Goal: Task Accomplishment & Management: Use online tool/utility

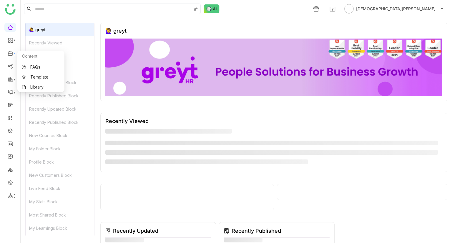
scroll to position [5, 0]
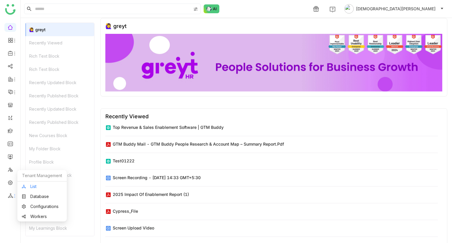
click at [33, 185] on link "List" at bounding box center [42, 187] width 41 height 4
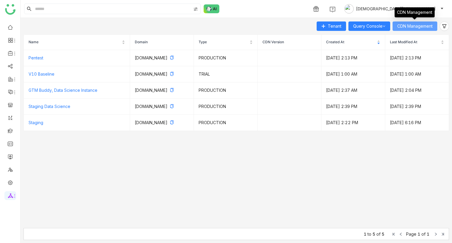
click at [420, 29] on span "CDN Management" at bounding box center [414, 26] width 35 height 6
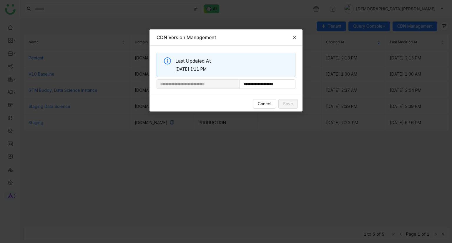
click at [297, 39] on span "Close" at bounding box center [295, 37] width 16 height 16
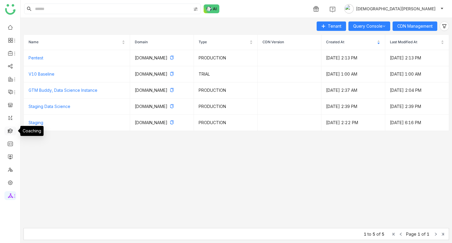
click at [10, 131] on link at bounding box center [10, 130] width 5 height 5
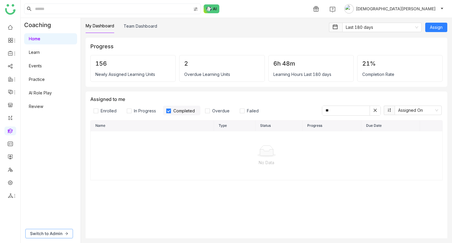
click at [57, 233] on span "Switch to Admin" at bounding box center [46, 234] width 32 height 6
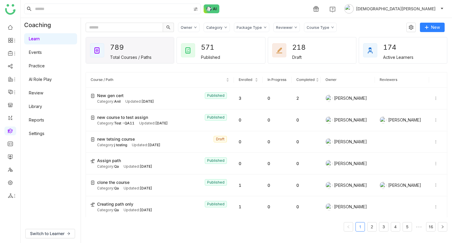
click at [264, 27] on icon at bounding box center [265, 27] width 2 height 2
click at [251, 51] on span "Learning Path" at bounding box center [256, 50] width 31 height 6
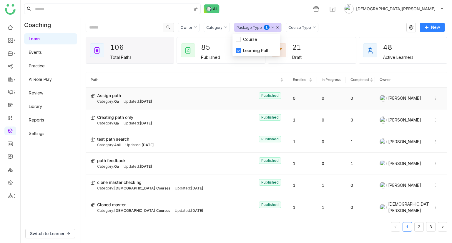
click at [152, 100] on span "Oct 07, 2025" at bounding box center [146, 101] width 12 height 4
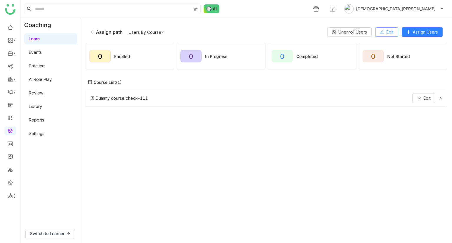
click at [385, 30] on button "Edit" at bounding box center [386, 31] width 23 height 9
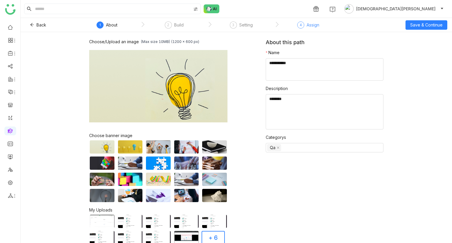
click at [312, 27] on div "Assign" at bounding box center [313, 24] width 13 height 7
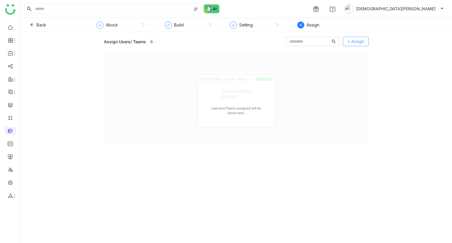
click at [362, 39] on span "+ Assign" at bounding box center [356, 41] width 16 height 6
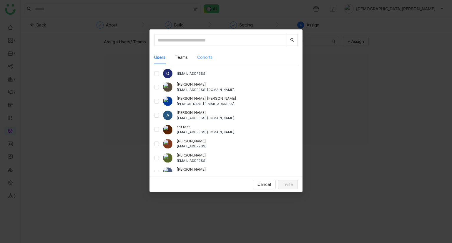
click at [206, 54] on div "Cohorts" at bounding box center [204, 58] width 15 height 14
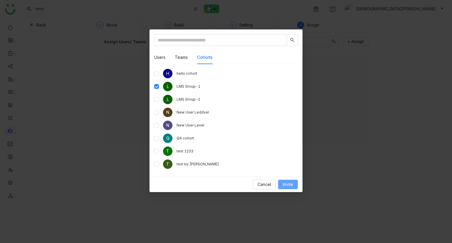
click at [288, 181] on span "Invite" at bounding box center [288, 184] width 10 height 6
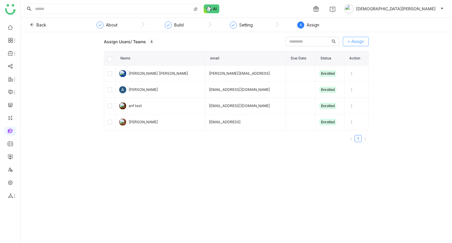
click at [356, 42] on span "+ Assign" at bounding box center [356, 41] width 16 height 6
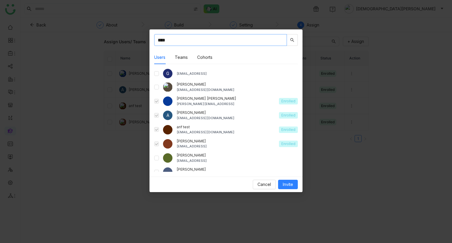
type input "****"
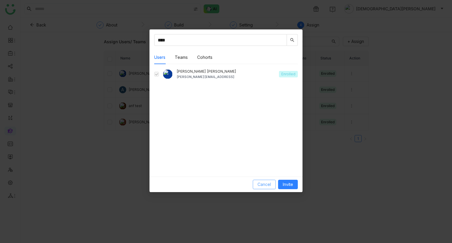
click at [261, 183] on span "Cancel" at bounding box center [265, 184] width 14 height 6
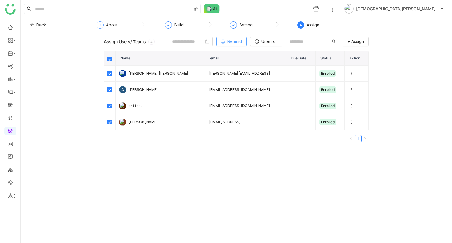
click at [216, 42] on button "Remind" at bounding box center [231, 41] width 30 height 9
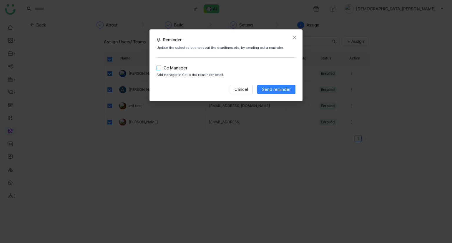
click at [173, 69] on span "Cc Manager" at bounding box center [175, 68] width 29 height 6
click at [290, 36] on span "Close" at bounding box center [295, 37] width 16 height 16
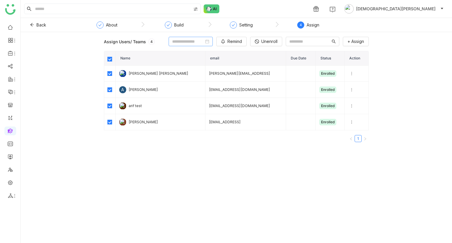
click at [169, 46] on nz-date-picker at bounding box center [191, 41] width 44 height 9
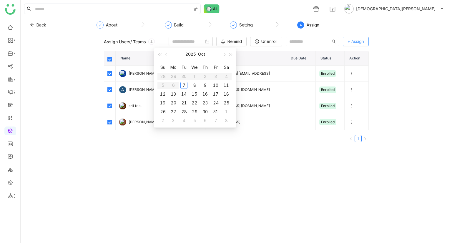
click at [367, 43] on button "+ Assign" at bounding box center [356, 41] width 26 height 9
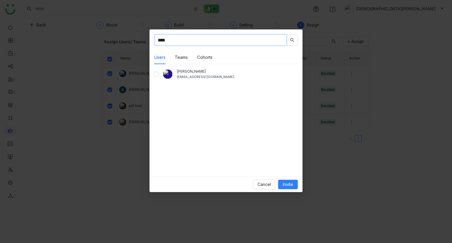
type input "****"
click at [291, 185] on span "Invite" at bounding box center [288, 184] width 10 height 6
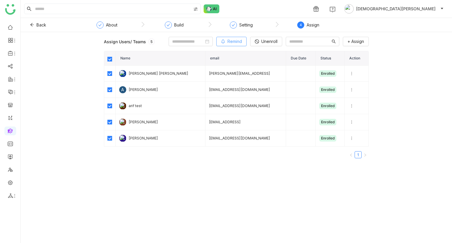
click at [228, 41] on span "Remind" at bounding box center [235, 41] width 14 height 6
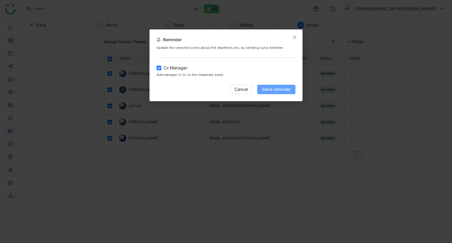
click at [269, 91] on span "Send reminder" at bounding box center [276, 89] width 29 height 6
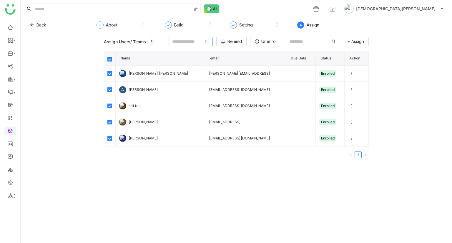
click at [176, 45] on input at bounding box center [188, 41] width 32 height 6
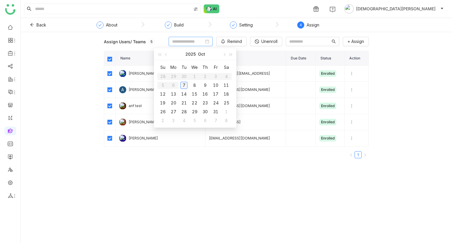
click at [186, 86] on div "7" at bounding box center [183, 85] width 7 height 7
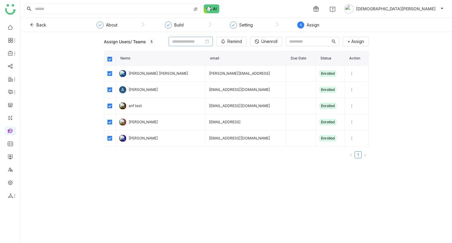
type input "**********"
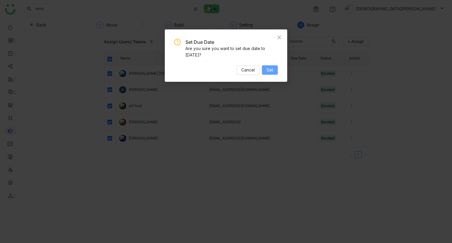
click at [267, 66] on button "Set" at bounding box center [270, 69] width 16 height 9
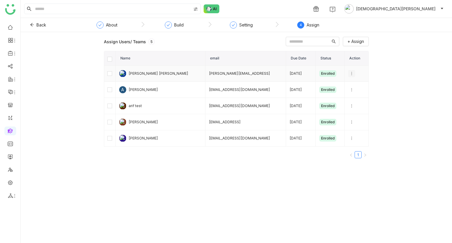
click at [350, 74] on icon at bounding box center [352, 74] width 4 height 4
click at [362, 106] on input at bounding box center [367, 108] width 32 height 6
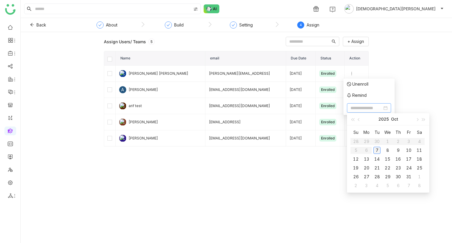
click at [375, 148] on div "7" at bounding box center [377, 150] width 7 height 7
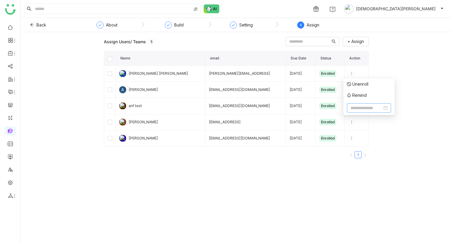
type input "**********"
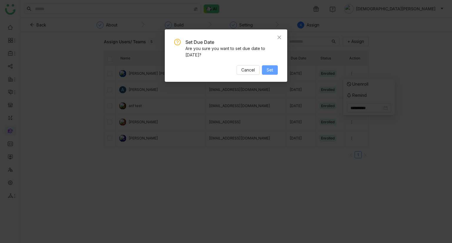
click at [271, 72] on span "Set" at bounding box center [270, 70] width 6 height 6
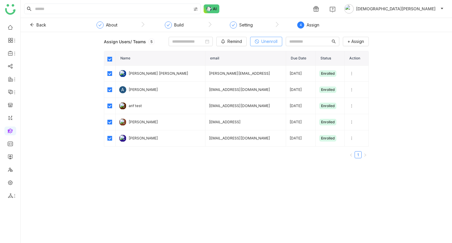
click at [261, 43] on span "Unenroll" at bounding box center [269, 41] width 16 height 6
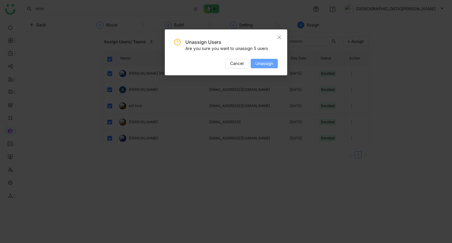
click at [264, 65] on span "Unassign" at bounding box center [265, 63] width 18 height 6
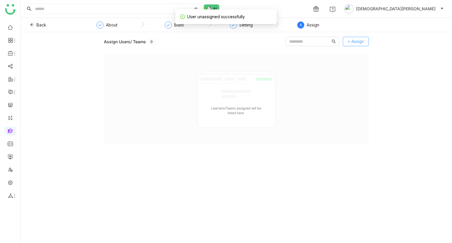
click at [352, 39] on span "+ Assign" at bounding box center [356, 41] width 16 height 6
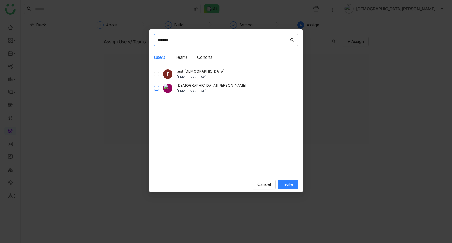
type input "******"
click at [289, 182] on span "Invite" at bounding box center [288, 184] width 10 height 6
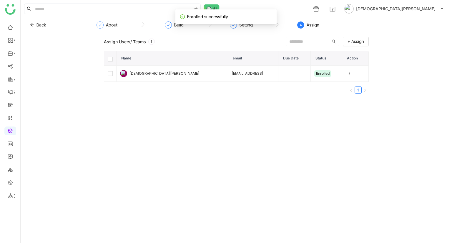
click at [251, 24] on div "Enrolled successfully" at bounding box center [225, 16] width 101 height 15
click at [246, 24] on div "Setting" at bounding box center [246, 24] width 14 height 7
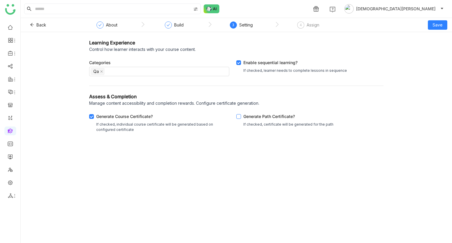
click at [245, 117] on div "Generate Path Certificate?" at bounding box center [288, 117] width 90 height 9
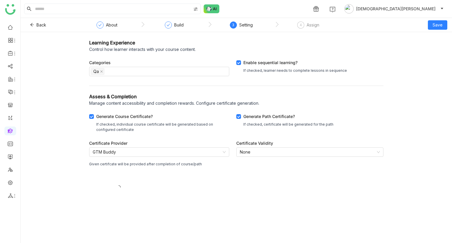
click at [158, 147] on div "Certificate Provider GTM Buddy Given certifcate will be provided after completi…" at bounding box center [159, 171] width 140 height 62
click at [153, 151] on nz-select-item "GTM Buddy" at bounding box center [159, 152] width 133 height 9
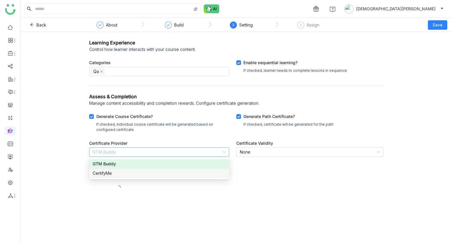
click at [114, 171] on div "CertifyMe" at bounding box center [159, 173] width 133 height 6
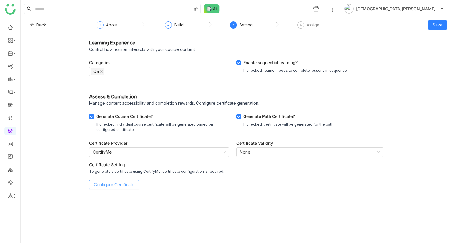
click at [110, 188] on span "Configure Certificate" at bounding box center [114, 185] width 41 height 6
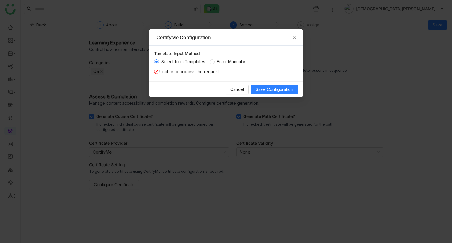
click at [236, 62] on span "Enter Manually" at bounding box center [231, 62] width 33 height 6
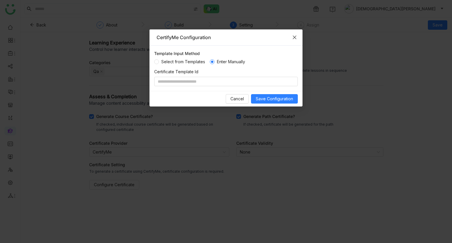
click at [301, 39] on span "Close" at bounding box center [295, 37] width 16 height 16
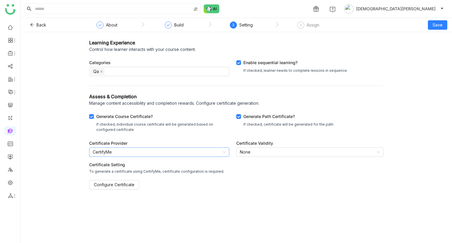
click at [147, 153] on nz-select-item "CertifyMe" at bounding box center [159, 152] width 133 height 9
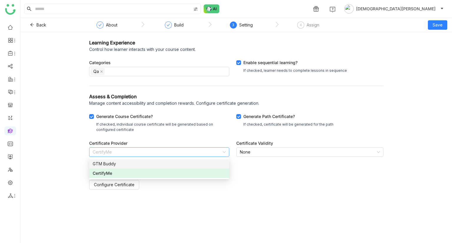
click at [119, 164] on div "GTM Buddy" at bounding box center [159, 164] width 133 height 6
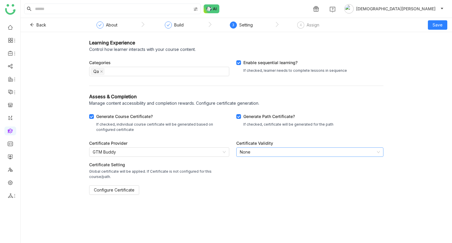
click at [269, 148] on nz-select-item "None" at bounding box center [310, 152] width 140 height 9
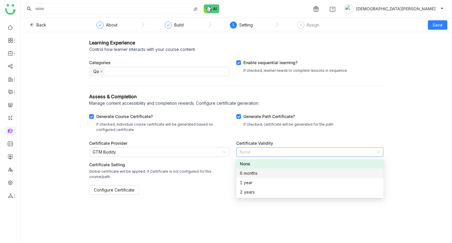
click at [240, 171] on div "6 months" at bounding box center [310, 173] width 140 height 6
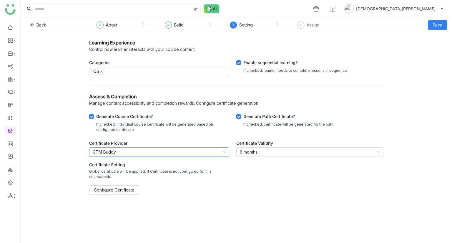
click at [176, 153] on nz-select-item "GTM Buddy" at bounding box center [159, 152] width 133 height 9
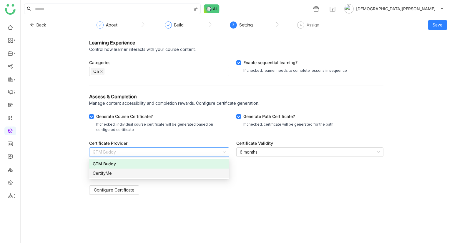
click at [122, 173] on div "CertifyMe" at bounding box center [159, 173] width 133 height 6
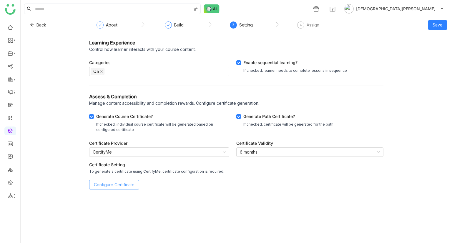
click at [129, 185] on span "Configure Certificate" at bounding box center [114, 185] width 41 height 6
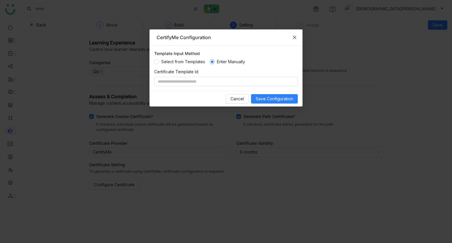
click at [295, 38] on icon "Close" at bounding box center [294, 37] width 5 height 5
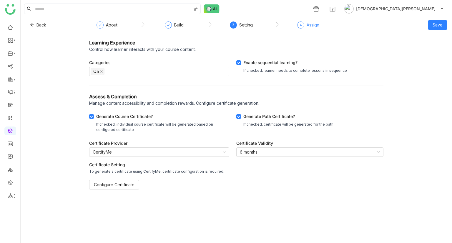
click at [309, 24] on div "Assign" at bounding box center [313, 24] width 13 height 7
click at [299, 25] on div "4" at bounding box center [300, 24] width 7 height 7
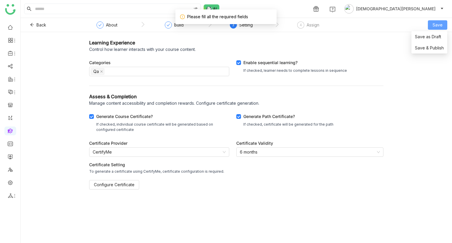
click at [439, 27] on span "Save" at bounding box center [438, 25] width 10 height 6
click at [425, 37] on span "Save as Draft" at bounding box center [428, 37] width 26 height 6
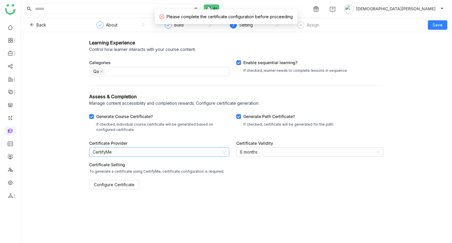
click at [213, 151] on nz-select-item "CertifyMe" at bounding box center [159, 152] width 133 height 9
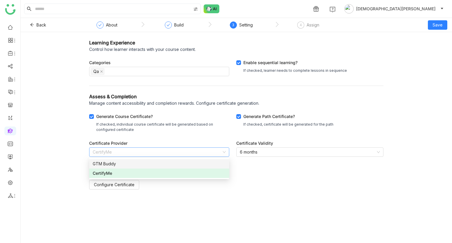
click at [121, 165] on div "GTM Buddy" at bounding box center [159, 164] width 133 height 6
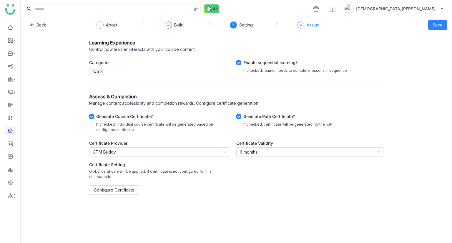
click at [311, 27] on div "Assign" at bounding box center [313, 24] width 13 height 7
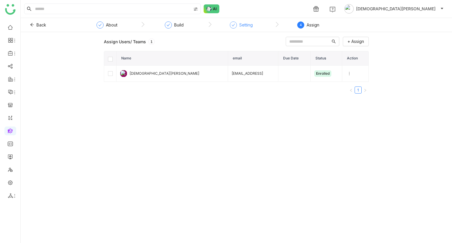
click at [245, 22] on div "Setting" at bounding box center [246, 24] width 14 height 7
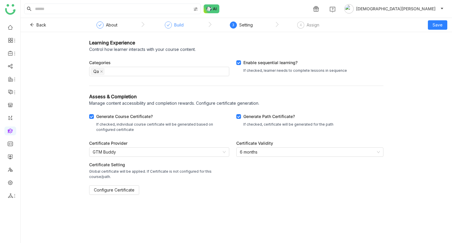
click at [179, 26] on div "Build" at bounding box center [178, 24] width 9 height 7
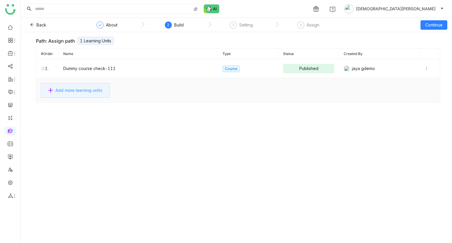
click at [83, 89] on span "Add more learning units" at bounding box center [78, 90] width 47 height 6
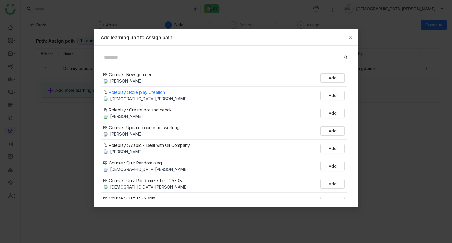
click at [134, 90] on div "Role play Creation" at bounding box center [147, 92] width 36 height 6
click at [336, 78] on span "Add" at bounding box center [333, 78] width 8 height 6
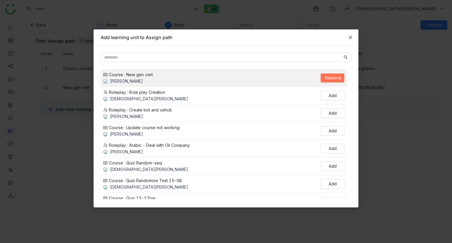
click at [349, 41] on span "Close" at bounding box center [351, 37] width 16 height 16
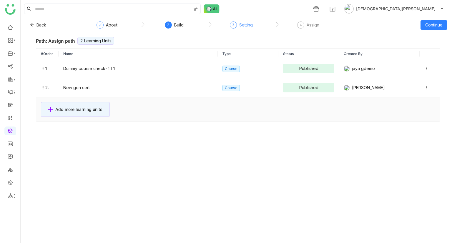
click at [238, 25] on div "3 Setting" at bounding box center [241, 26] width 23 height 11
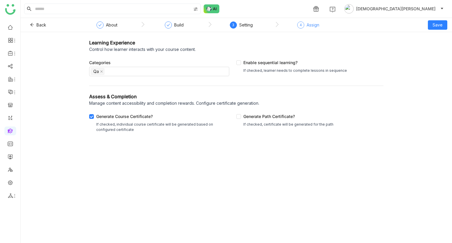
click at [307, 24] on div "Assign" at bounding box center [313, 24] width 13 height 7
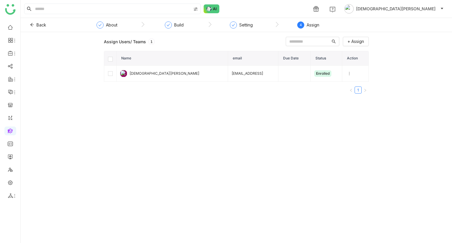
click at [193, 22] on nz-step "Build" at bounding box center [174, 26] width 67 height 11
click at [178, 26] on div "Build" at bounding box center [178, 24] width 9 height 7
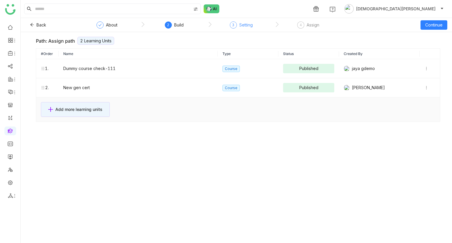
click at [230, 25] on div "3" at bounding box center [233, 24] width 7 height 7
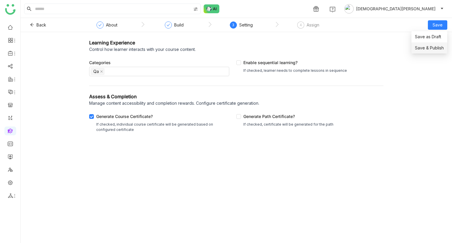
click at [431, 49] on span "Save & Publish" at bounding box center [429, 48] width 29 height 6
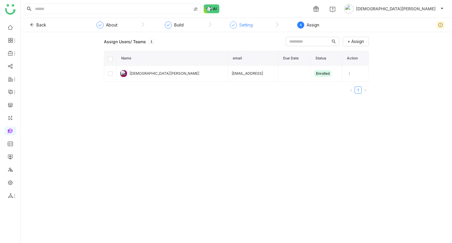
click at [251, 25] on div "Setting" at bounding box center [246, 24] width 14 height 7
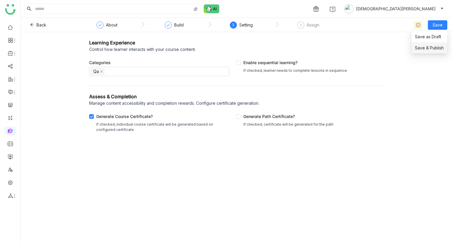
click at [430, 45] on span "Save & Publish" at bounding box center [429, 48] width 29 height 6
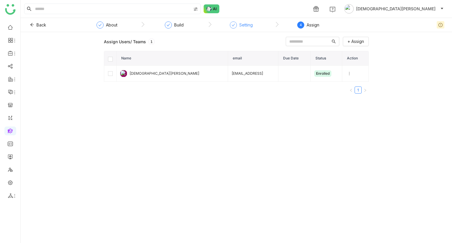
click at [234, 25] on icon at bounding box center [234, 25] width 4 height 4
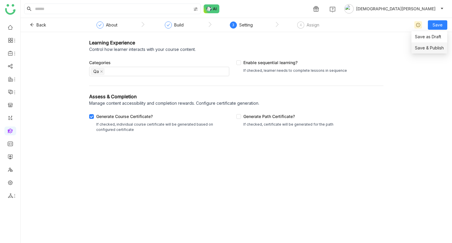
click at [431, 50] on span "Save & Publish" at bounding box center [429, 48] width 29 height 6
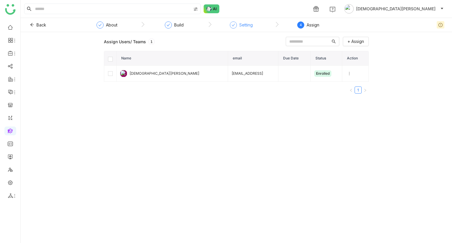
click at [245, 27] on div "Setting" at bounding box center [246, 24] width 14 height 7
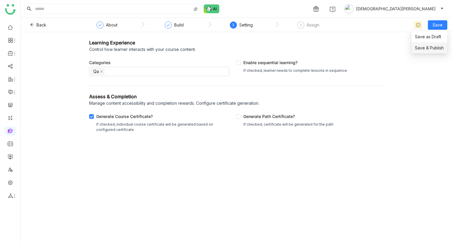
click at [432, 47] on span "Save & Publish" at bounding box center [429, 48] width 29 height 6
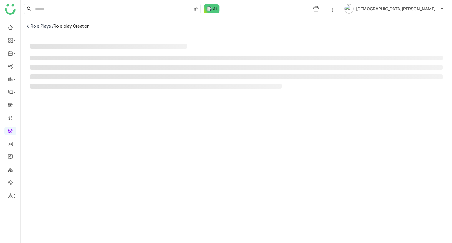
click at [46, 26] on div "Role Plays /" at bounding box center [39, 26] width 27 height 5
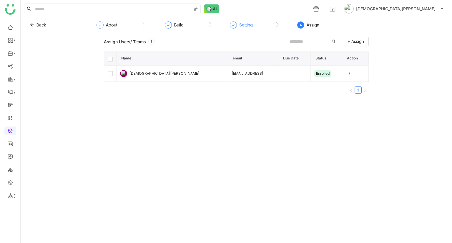
click at [241, 26] on div "Setting" at bounding box center [246, 24] width 14 height 7
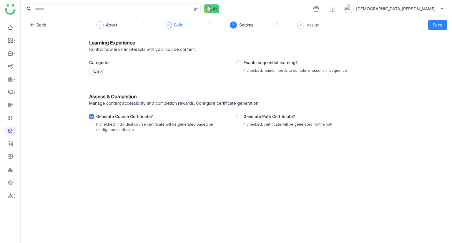
click at [175, 25] on div "Build" at bounding box center [178, 24] width 9 height 7
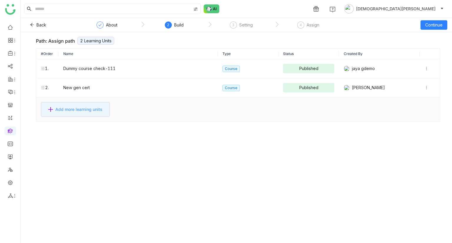
click at [89, 108] on span "Add more learning units" at bounding box center [78, 109] width 47 height 6
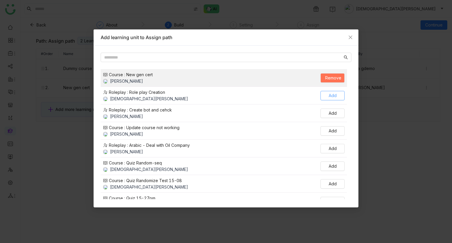
click at [329, 92] on span "Add" at bounding box center [333, 95] width 8 height 6
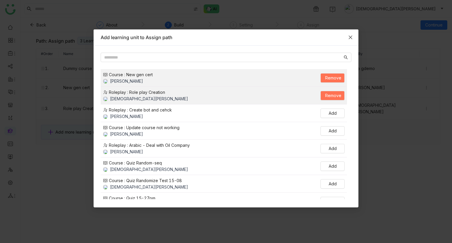
click at [351, 35] on icon "Close" at bounding box center [350, 37] width 5 height 5
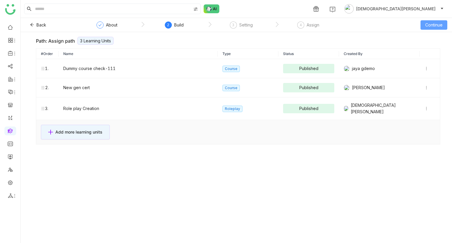
click at [444, 24] on button "Continue" at bounding box center [434, 24] width 27 height 9
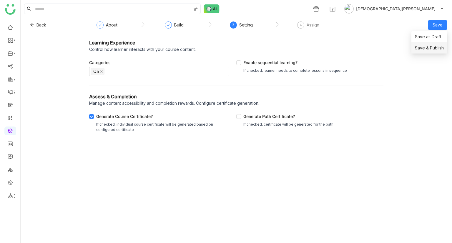
click at [423, 46] on span "Save & Publish" at bounding box center [429, 48] width 29 height 6
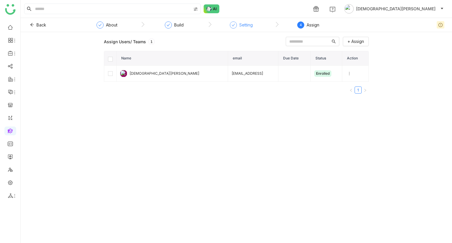
click at [249, 24] on div "Setting" at bounding box center [246, 24] width 14 height 7
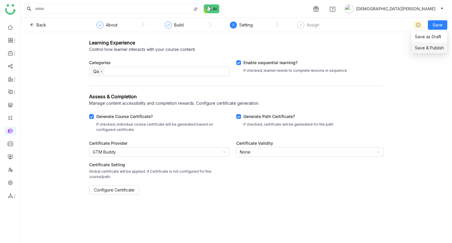
click at [429, 48] on span "Save & Publish" at bounding box center [429, 48] width 29 height 6
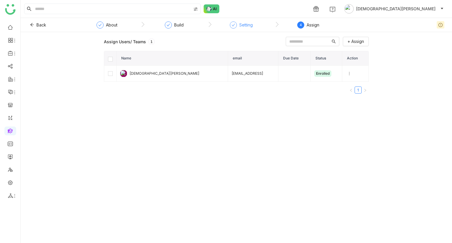
click at [248, 29] on div "Setting" at bounding box center [241, 26] width 23 height 11
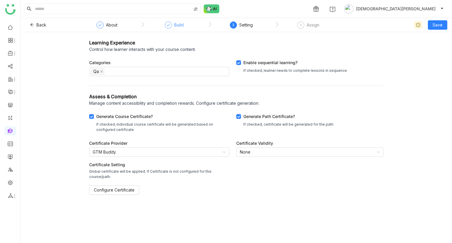
click at [174, 21] on div "Build" at bounding box center [178, 24] width 9 height 7
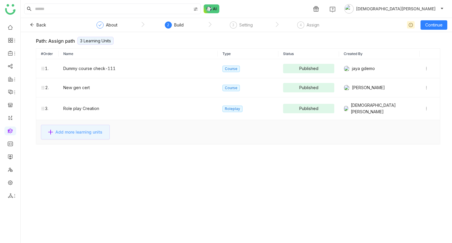
click at [74, 129] on span "Add more learning units" at bounding box center [78, 132] width 47 height 6
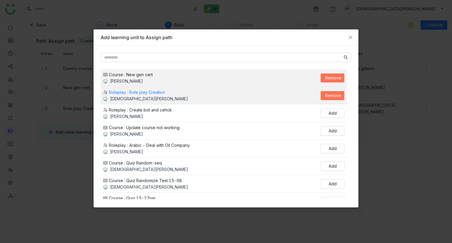
click at [144, 92] on div "Role play Creation" at bounding box center [147, 92] width 36 height 6
click at [140, 146] on div "Arabic - Deal with Oil Company" at bounding box center [159, 145] width 61 height 6
click at [354, 36] on span "Close" at bounding box center [351, 37] width 16 height 16
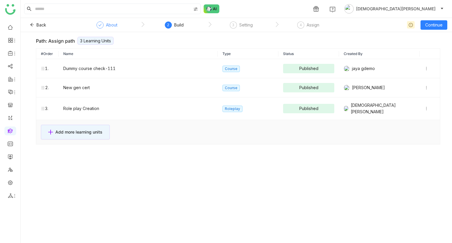
click at [108, 30] on div "About" at bounding box center [107, 26] width 21 height 11
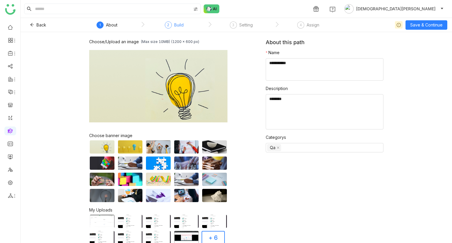
click at [170, 28] on div "2" at bounding box center [168, 24] width 7 height 7
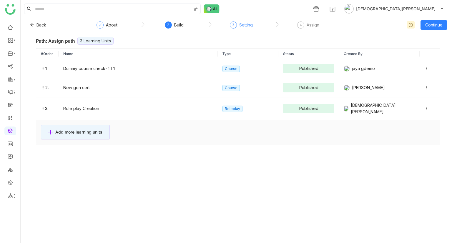
click at [236, 31] on div "3 Setting" at bounding box center [241, 26] width 23 height 11
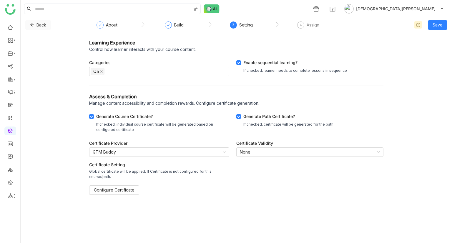
click at [37, 26] on span "Back" at bounding box center [42, 25] width 10 height 6
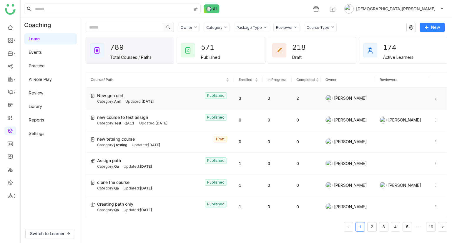
click at [155, 98] on div "New gen cert Published" at bounding box center [163, 95] width 132 height 6
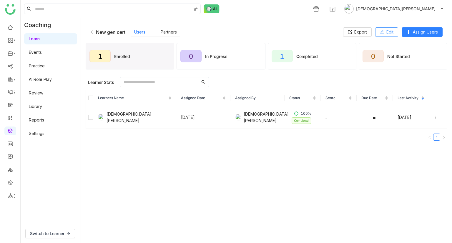
click at [382, 34] on button "Edit" at bounding box center [386, 31] width 23 height 9
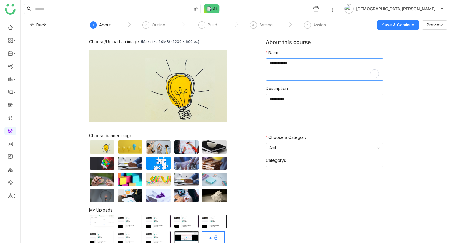
click at [318, 62] on textarea "To enrich screen reader interactions, please activate Accessibility in Grammarl…" at bounding box center [325, 69] width 118 height 22
type textarea "**********"
click at [393, 21] on button "Save & Continue" at bounding box center [398, 24] width 42 height 9
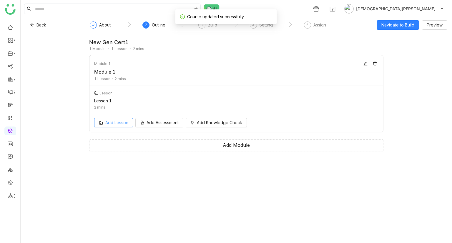
click at [109, 121] on span "Add Lesson" at bounding box center [116, 123] width 23 height 6
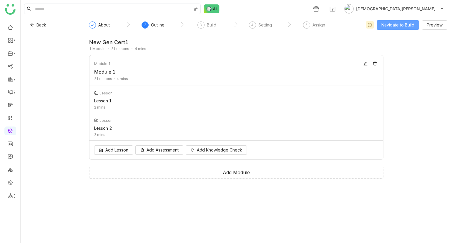
click at [387, 27] on span "Navigate to Build" at bounding box center [398, 25] width 33 height 6
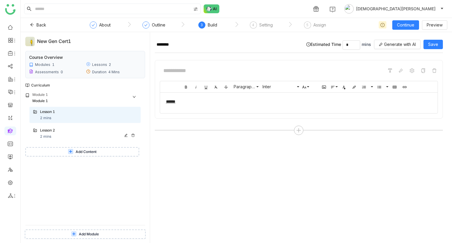
click at [49, 133] on div "Lesson 2" at bounding box center [82, 131] width 85 height 6
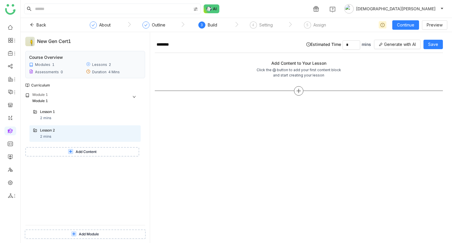
click at [295, 90] on div at bounding box center [298, 90] width 9 height 9
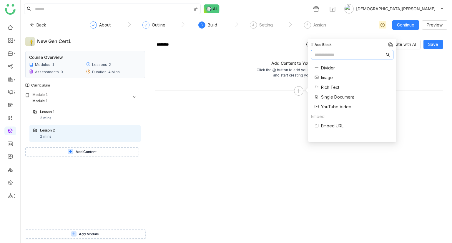
click at [334, 97] on span "Single Document" at bounding box center [337, 97] width 33 height 6
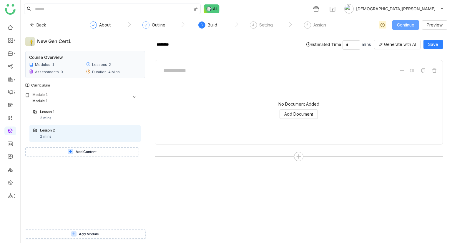
click at [405, 25] on span "Continue" at bounding box center [405, 25] width 17 height 6
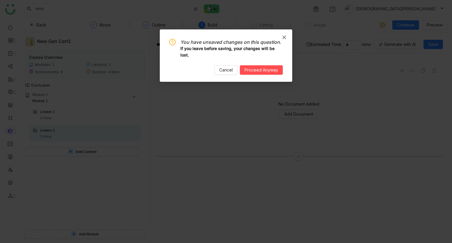
click at [283, 39] on icon "Close" at bounding box center [285, 38] width 4 height 4
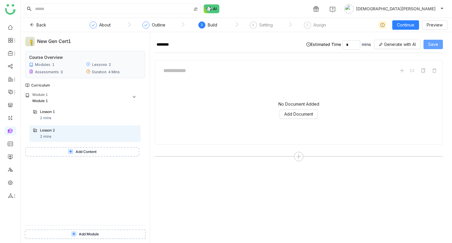
click at [436, 45] on span "Save" at bounding box center [433, 44] width 10 height 6
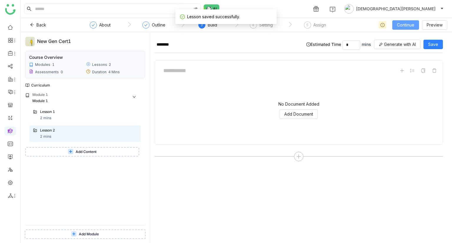
click at [402, 27] on span "Continue" at bounding box center [405, 25] width 17 height 6
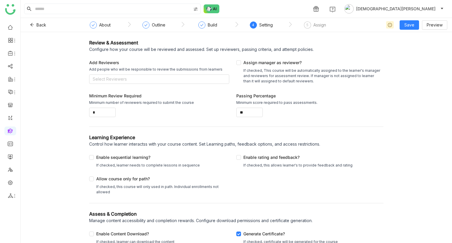
scroll to position [56, 0]
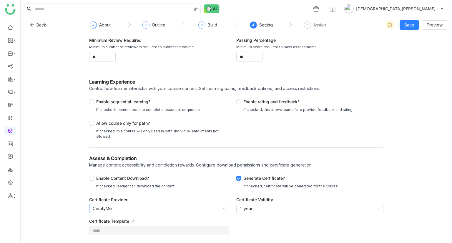
click at [167, 207] on nz-select-item "CertifyMe" at bounding box center [159, 208] width 133 height 9
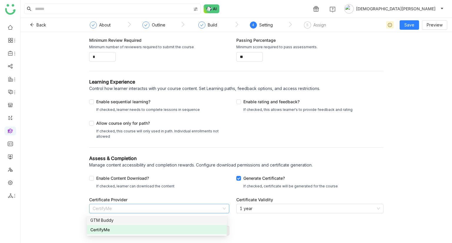
click at [400, 117] on div "Review & Assessment Configure how your course will be reviewed and assessed. Se…" at bounding box center [237, 137] width 432 height 211
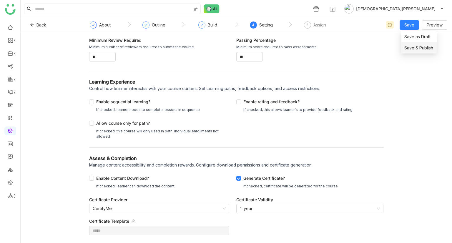
click at [412, 48] on span "Save & Publish" at bounding box center [419, 48] width 29 height 6
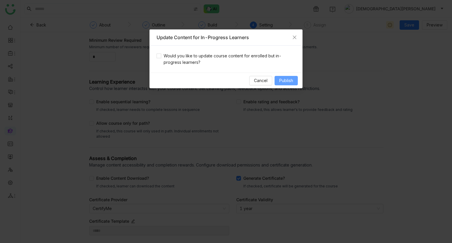
click at [281, 84] on button "Publish" at bounding box center [286, 80] width 23 height 9
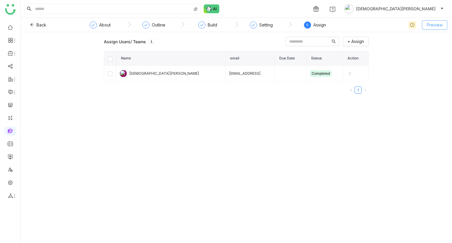
click at [437, 23] on span "Preview" at bounding box center [435, 25] width 16 height 6
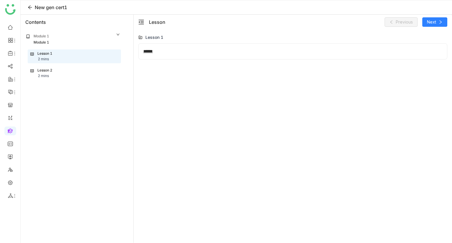
click at [59, 69] on div "Lesson 2 2 mins" at bounding box center [74, 73] width 88 height 11
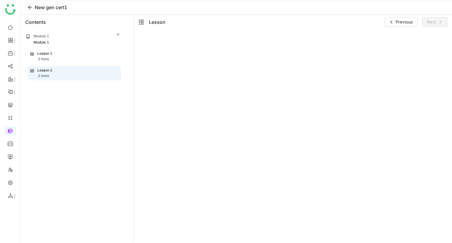
click at [29, 9] on icon at bounding box center [30, 7] width 5 height 5
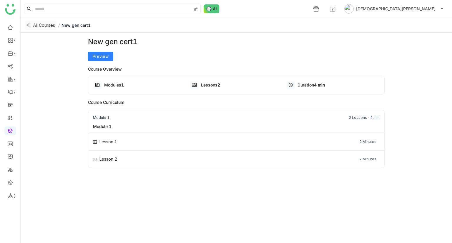
click at [38, 25] on span "All Courses" at bounding box center [44, 25] width 22 height 6
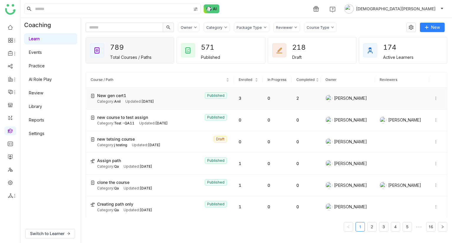
click at [434, 97] on icon at bounding box center [436, 98] width 4 height 4
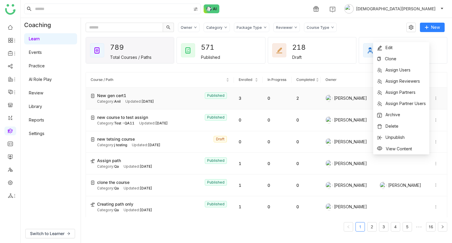
click at [284, 92] on td "0" at bounding box center [277, 99] width 29 height 22
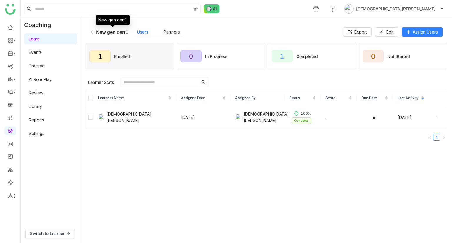
click at [101, 30] on div "New gen cert1" at bounding box center [112, 32] width 32 height 6
click at [93, 31] on icon at bounding box center [92, 32] width 4 height 4
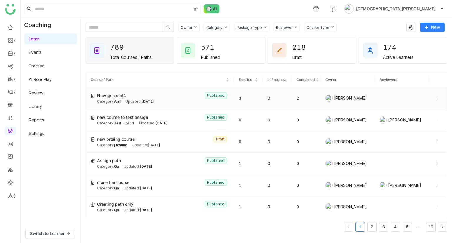
click at [434, 99] on icon at bounding box center [436, 98] width 4 height 4
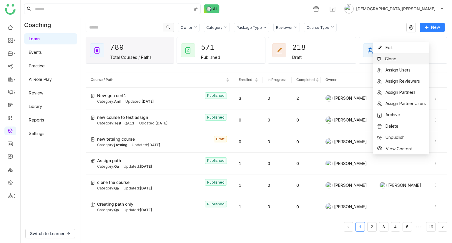
click at [396, 62] on li "Clone" at bounding box center [401, 58] width 56 height 11
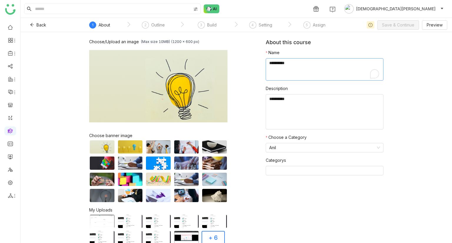
click at [322, 59] on textarea "To enrich screen reader interactions, please activate Accessibility in Grammarl…" at bounding box center [325, 69] width 118 height 22
type textarea "**********"
click at [291, 97] on textarea "To enrich screen reader interactions, please activate Accessibility in Grammarl…" at bounding box center [325, 111] width 118 height 35
paste textarea "**********"
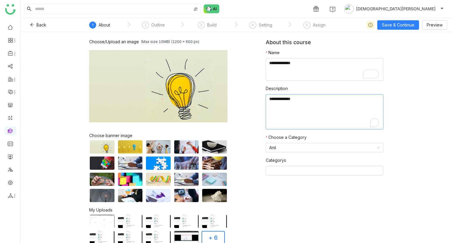
paste textarea "**********"
type textarea "**********"
click at [398, 26] on span "Save & Continue" at bounding box center [398, 25] width 32 height 6
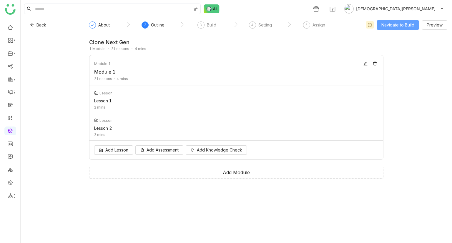
click at [389, 22] on span "Navigate to Build" at bounding box center [398, 25] width 33 height 6
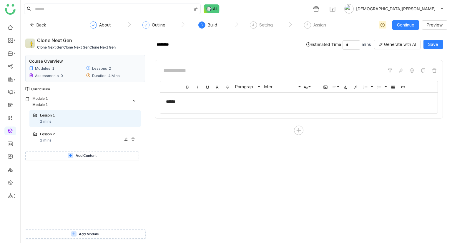
click at [87, 139] on div "Lesson 2 2 mins" at bounding box center [88, 138] width 97 height 12
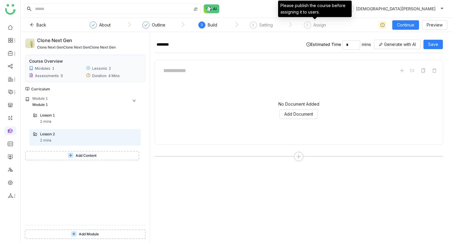
click at [319, 25] on div "Assign" at bounding box center [320, 24] width 13 height 7
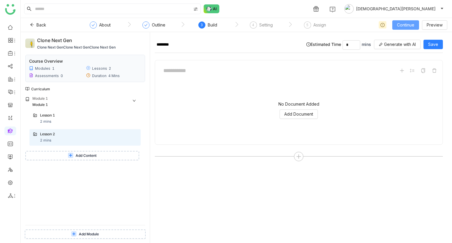
click at [417, 23] on button "Continue" at bounding box center [405, 24] width 27 height 9
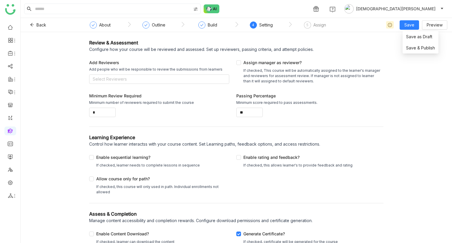
scroll to position [51, 0]
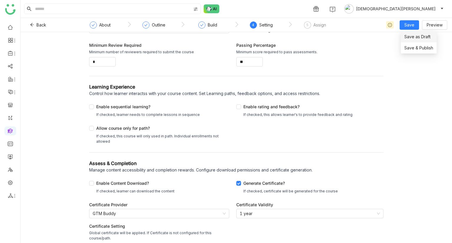
click at [408, 42] on li "Save as Draft" at bounding box center [419, 36] width 36 height 11
click at [414, 47] on span "Save & Publish" at bounding box center [419, 48] width 29 height 6
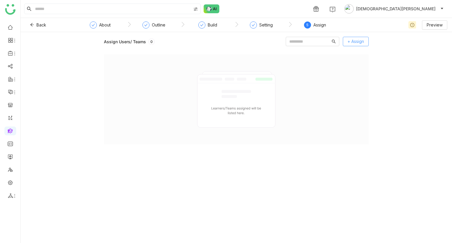
click at [355, 39] on span "+ Assign" at bounding box center [356, 41] width 16 height 6
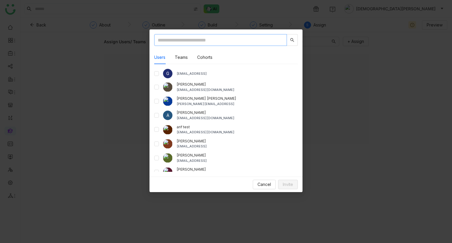
click at [181, 44] on input "text" at bounding box center [220, 40] width 133 height 12
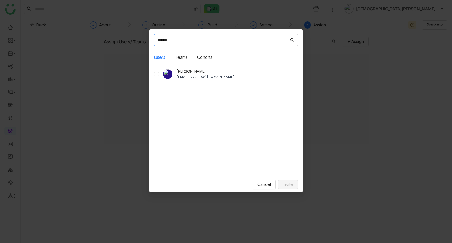
type input "*****"
click at [290, 188] on button "Invite" at bounding box center [288, 184] width 20 height 9
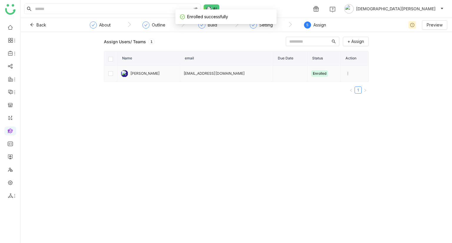
click at [273, 76] on td at bounding box center [290, 74] width 34 height 16
click at [345, 76] on button at bounding box center [347, 73] width 7 height 7
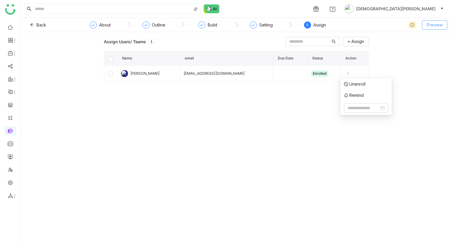
click at [440, 25] on span "Preview" at bounding box center [435, 25] width 16 height 6
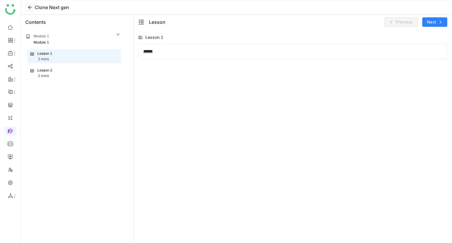
click at [31, 7] on icon at bounding box center [30, 7] width 5 height 5
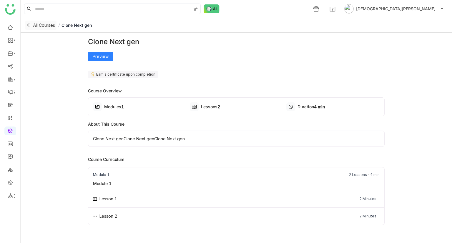
click at [45, 27] on span "All Courses" at bounding box center [44, 25] width 22 height 6
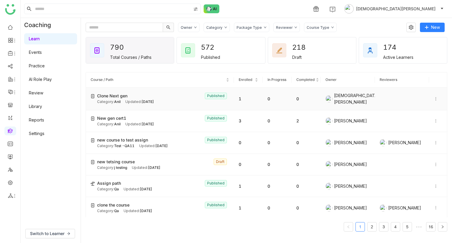
click at [192, 96] on div "Clone Next gen Published" at bounding box center [163, 96] width 132 height 6
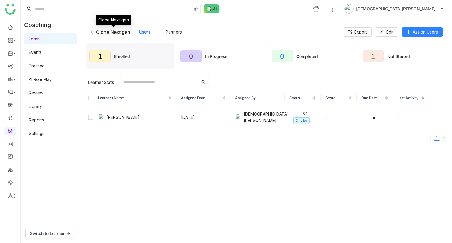
click at [96, 31] on div "Clone Next gen" at bounding box center [113, 32] width 34 height 6
click at [92, 32] on icon at bounding box center [92, 32] width 4 height 4
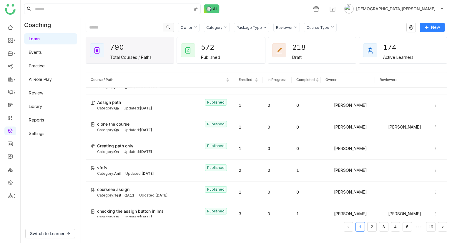
scroll to position [81, 0]
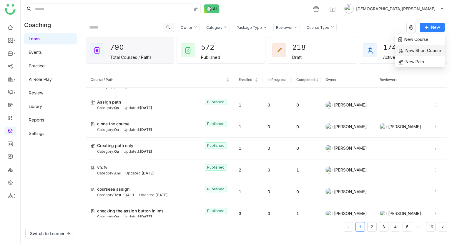
click at [418, 50] on span "New Short Course" at bounding box center [420, 50] width 43 height 6
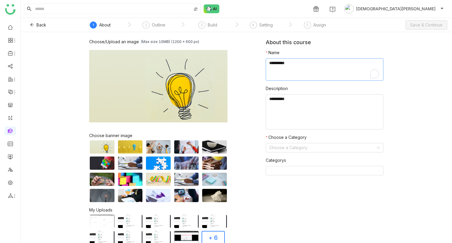
click at [288, 77] on textarea "To enrich screen reader interactions, please activate Accessibility in Grammarl…" at bounding box center [325, 69] width 118 height 22
type textarea "**********"
paste textarea "**********"
click at [282, 107] on textarea "To enrich screen reader interactions, please activate Accessibility in Grammarl…" at bounding box center [325, 111] width 118 height 35
paste textarea "**********"
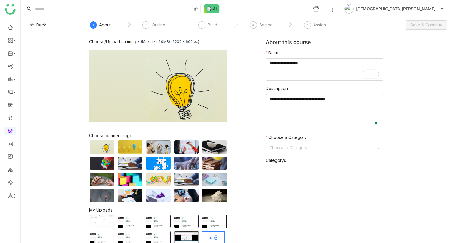
paste textarea "**********"
type textarea "**********"
click at [287, 150] on input at bounding box center [322, 147] width 107 height 9
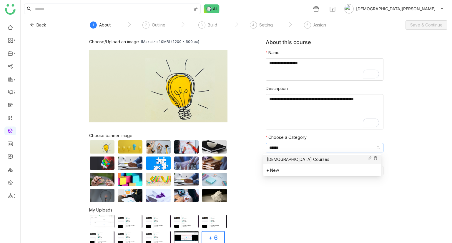
type input "******"
click at [287, 158] on div "Vishnu Courses" at bounding box center [322, 159] width 111 height 6
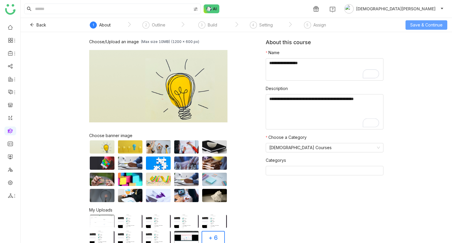
click at [435, 24] on span "Save & Continue" at bounding box center [426, 25] width 32 height 6
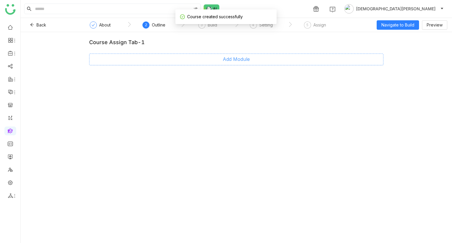
click at [212, 59] on button "Add Module" at bounding box center [236, 60] width 294 height 12
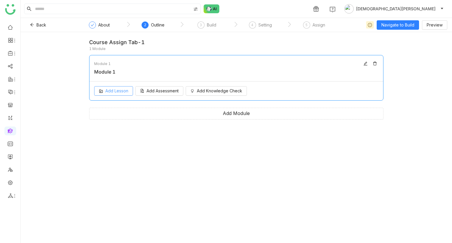
click at [124, 95] on button "Add Lesson" at bounding box center [113, 90] width 39 height 9
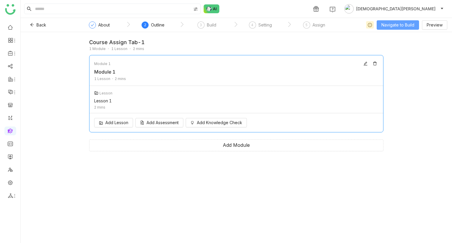
click at [385, 27] on span "Navigate to Build" at bounding box center [398, 25] width 33 height 6
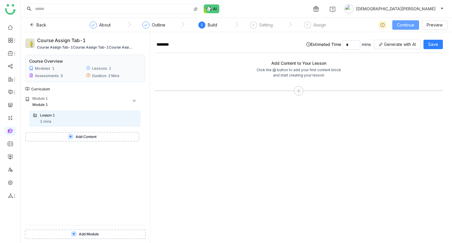
click at [404, 26] on span "Continue" at bounding box center [405, 25] width 17 height 6
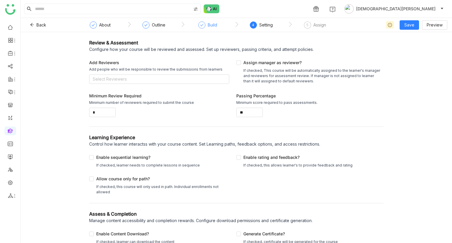
click at [206, 27] on div "Build" at bounding box center [207, 26] width 19 height 11
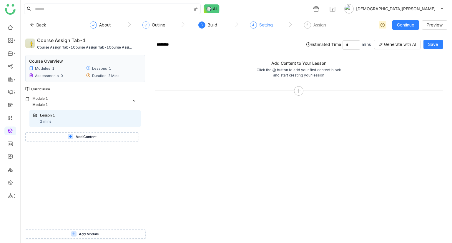
click at [256, 26] on div "4" at bounding box center [253, 24] width 7 height 7
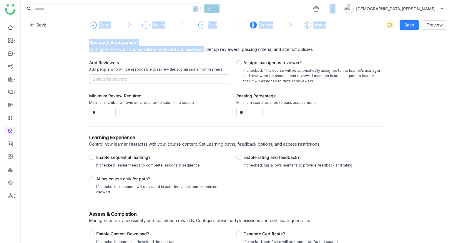
drag, startPoint x: 197, startPoint y: 50, endPoint x: 76, endPoint y: -26, distance: 142.6
click at [76, 0] on html "1 Vishnu Vardhan Back ` About ` Outline ` Build ` 4 Setting ` 5 Assign Save Pre…" at bounding box center [226, 121] width 452 height 243
click at [237, 11] on div "1 Vishnu Vardhan" at bounding box center [237, 9] width 432 height 18
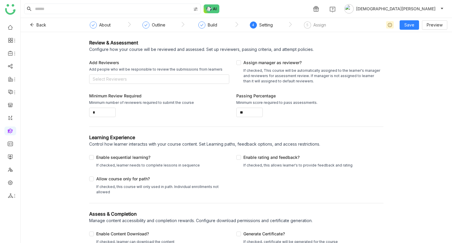
drag, startPoint x: 142, startPoint y: 43, endPoint x: 132, endPoint y: 46, distance: 10.1
click at [132, 46] on div "Review & Assessment Configure how your course will be reviewed and assessed. Se…" at bounding box center [236, 45] width 294 height 13
click at [236, 131] on div "Review & Assessment Configure how your course will be reviewed and assessed. Se…" at bounding box center [236, 143] width 294 height 208
click at [34, 26] on button "Back" at bounding box center [38, 24] width 26 height 9
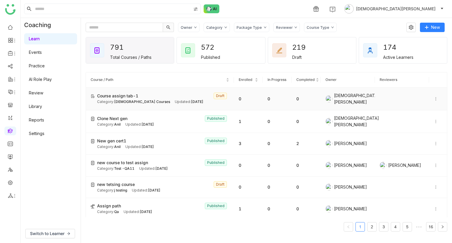
click at [172, 96] on div "Course assign tab-1 Draft" at bounding box center [163, 96] width 132 height 6
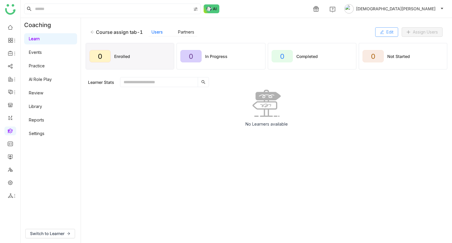
click at [383, 30] on icon at bounding box center [382, 32] width 4 height 4
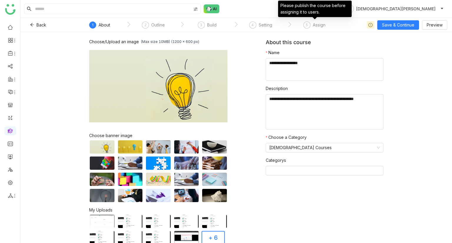
click at [310, 24] on div "5" at bounding box center [307, 24] width 7 height 7
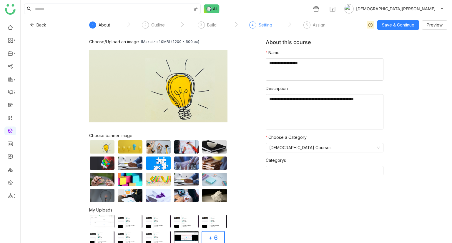
click at [257, 25] on div "4 Setting" at bounding box center [260, 26] width 23 height 11
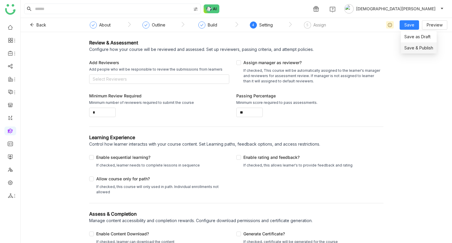
click at [414, 44] on li "Save & Publish" at bounding box center [419, 47] width 36 height 11
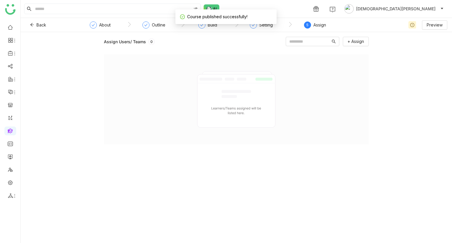
click at [320, 23] on div "Assign" at bounding box center [320, 24] width 13 height 7
click at [364, 39] on span "+ Assign" at bounding box center [356, 41] width 16 height 6
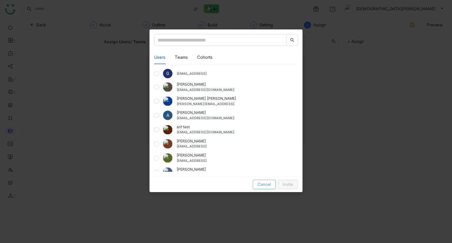
click at [266, 181] on span "Cancel" at bounding box center [265, 184] width 14 height 6
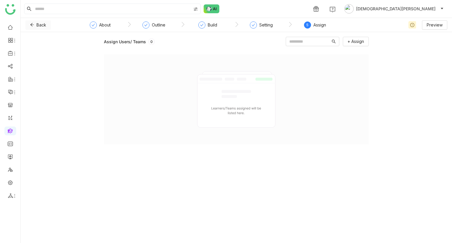
click at [35, 25] on button "Back" at bounding box center [38, 24] width 26 height 9
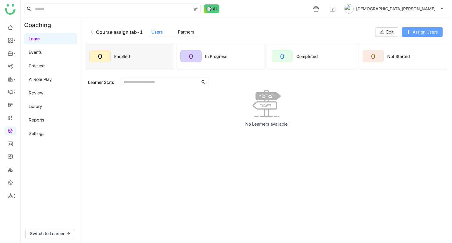
click at [427, 31] on span "Assign Users" at bounding box center [425, 32] width 25 height 6
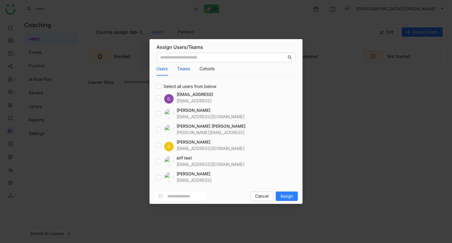
click at [182, 69] on button "Teams" at bounding box center [183, 69] width 13 height 6
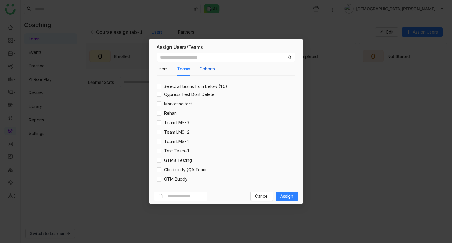
click at [200, 66] on button "Cohorts" at bounding box center [207, 69] width 15 height 6
click at [181, 72] on div "Teams" at bounding box center [183, 69] width 13 height 14
click at [161, 67] on button "Users" at bounding box center [162, 69] width 11 height 6
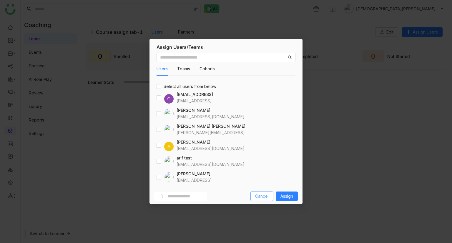
click at [259, 198] on span "Cancel" at bounding box center [262, 196] width 14 height 6
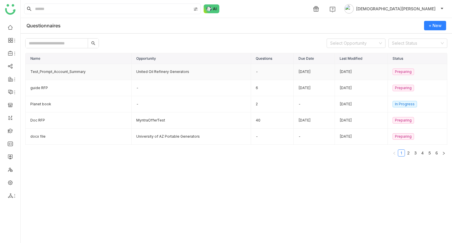
click at [76, 71] on td "Test_Prompt_Account_Summary" at bounding box center [79, 72] width 106 height 16
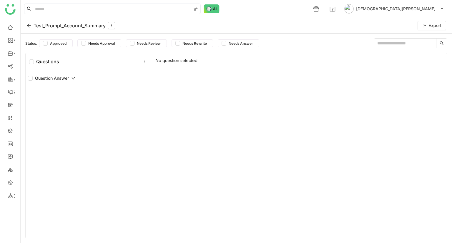
click at [28, 29] on div "Test_Prompt_Account_Summary" at bounding box center [70, 25] width 89 height 7
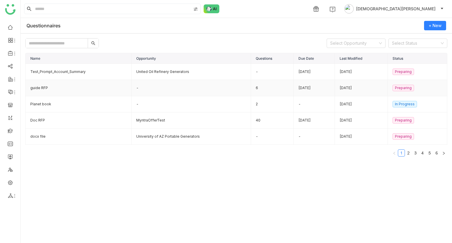
click at [74, 85] on td "guide RFP" at bounding box center [79, 88] width 106 height 16
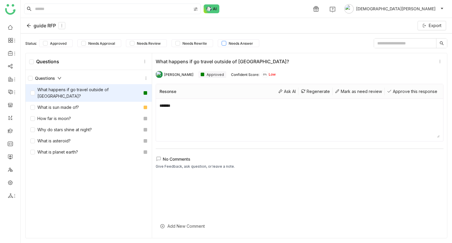
click at [255, 44] on span "Needs Answer" at bounding box center [240, 43] width 29 height 4
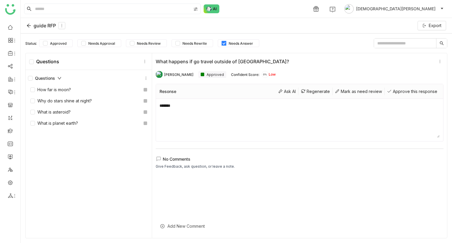
click at [255, 44] on span "Needs Answer" at bounding box center [240, 43] width 29 height 4
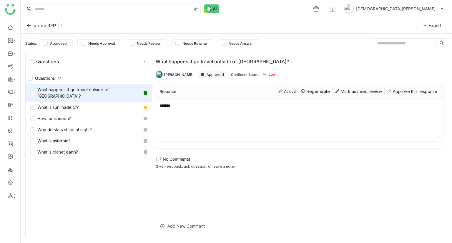
click at [33, 26] on div "guide RFP" at bounding box center [45, 25] width 39 height 7
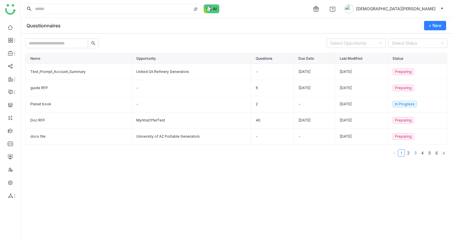
click at [412, 151] on link "3" at bounding box center [415, 153] width 6 height 6
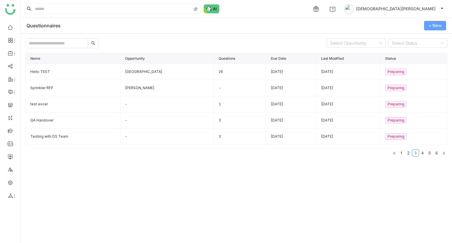
click at [437, 27] on span "+ New" at bounding box center [435, 25] width 13 height 6
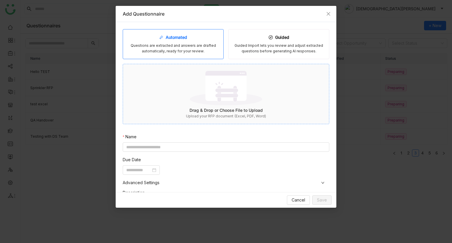
click at [247, 105] on img at bounding box center [226, 88] width 72 height 38
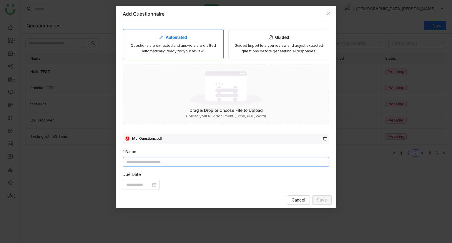
click at [147, 163] on input at bounding box center [226, 161] width 207 height 9
type input "**********"
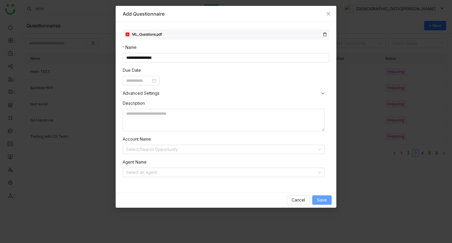
click at [318, 203] on span "Save" at bounding box center [322, 200] width 10 height 6
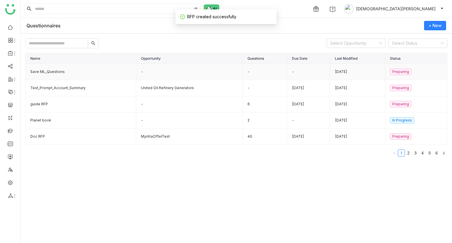
click at [60, 74] on td "Save ML_Questions" at bounding box center [81, 72] width 111 height 16
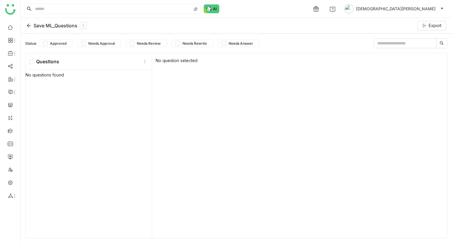
click at [38, 26] on div "Save ML_Questions" at bounding box center [56, 25] width 60 height 7
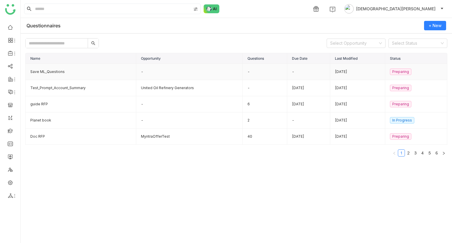
click at [72, 66] on td "Save ML_Questions" at bounding box center [81, 72] width 111 height 16
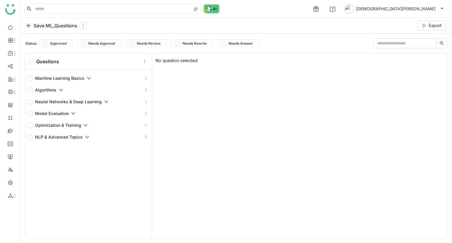
click at [58, 74] on div "Machine Learning Basics" at bounding box center [89, 78] width 126 height 12
drag, startPoint x: 155, startPoint y: 62, endPoint x: 206, endPoint y: 68, distance: 51.3
click at [206, 68] on div "No question selected" at bounding box center [299, 145] width 295 height 185
click at [145, 78] on icon at bounding box center [146, 78] width 4 height 4
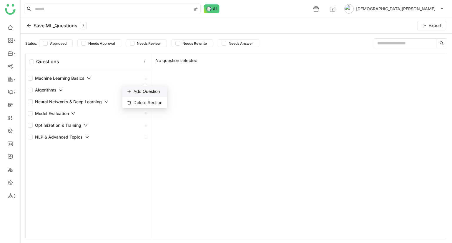
click at [153, 92] on div "Add Question" at bounding box center [144, 91] width 45 height 11
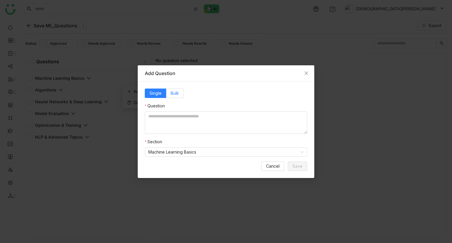
click at [180, 95] on label "Bulk" at bounding box center [174, 93] width 17 height 9
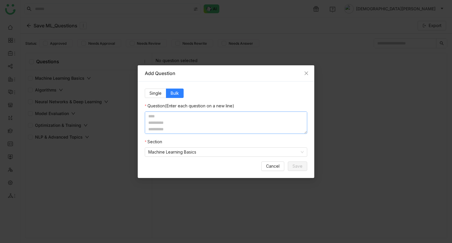
click at [182, 119] on textarea at bounding box center [226, 123] width 163 height 22
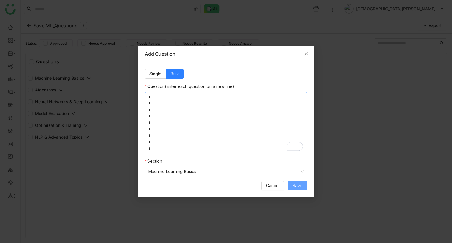
type textarea "* * * * * * * * *"
click at [297, 186] on span "Save" at bounding box center [298, 186] width 10 height 6
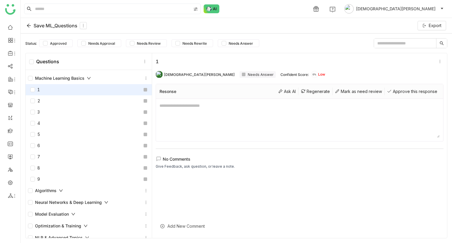
scroll to position [1, 0]
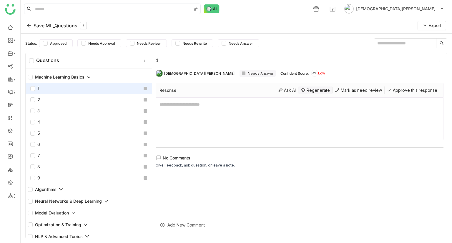
click at [301, 90] on div "Regenerate" at bounding box center [316, 90] width 34 height 7
click at [278, 92] on icon at bounding box center [280, 90] width 5 height 5
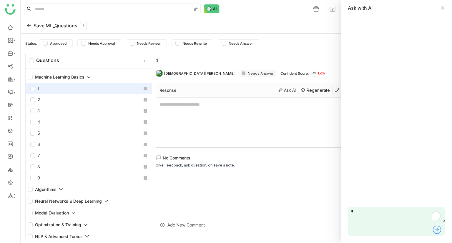
click at [359, 215] on textarea "*" at bounding box center [396, 215] width 97 height 16
type textarea "**********"
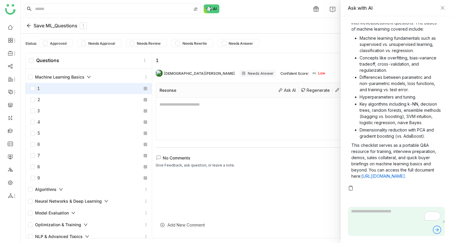
scroll to position [83, 0]
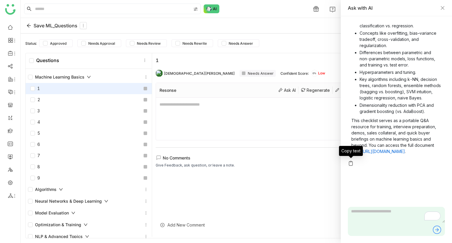
click at [352, 161] on img at bounding box center [351, 163] width 6 height 6
paste textarea "**********"
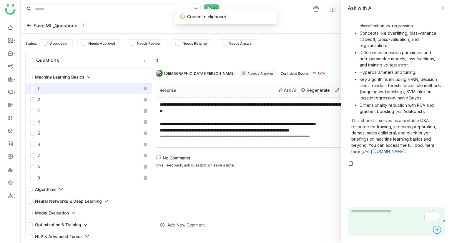
click at [180, 108] on textarea "**********" at bounding box center [300, 118] width 280 height 35
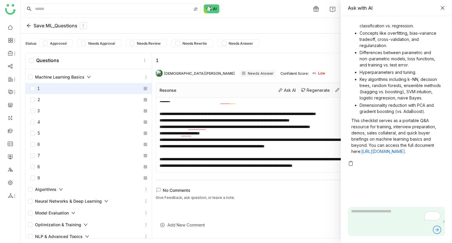
scroll to position [23, 0]
type textarea "**********"
click at [441, 6] on icon "Close" at bounding box center [443, 8] width 4 height 4
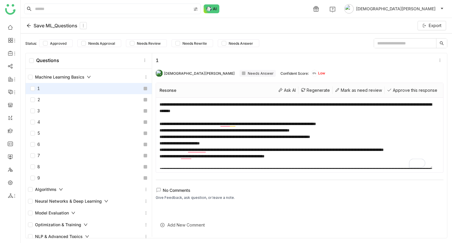
scroll to position [0, 0]
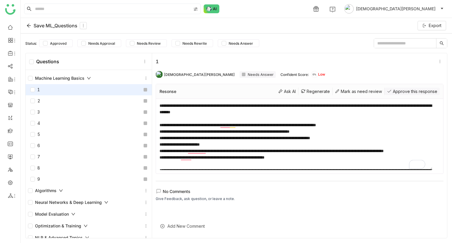
click at [402, 91] on div "Approve this response" at bounding box center [412, 91] width 55 height 7
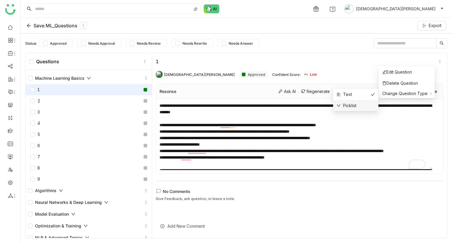
click at [362, 105] on div "Picklist" at bounding box center [356, 105] width 38 height 6
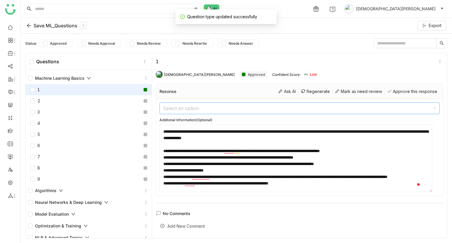
click at [298, 111] on input at bounding box center [297, 108] width 269 height 11
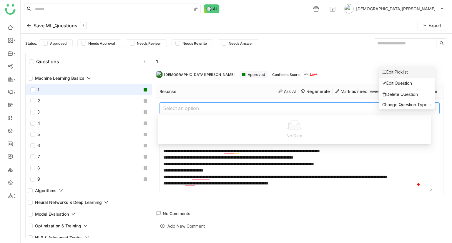
click at [414, 73] on li "Edit Picklist" at bounding box center [407, 72] width 56 height 11
click at [402, 75] on div "Edit Picklist" at bounding box center [395, 72] width 26 height 6
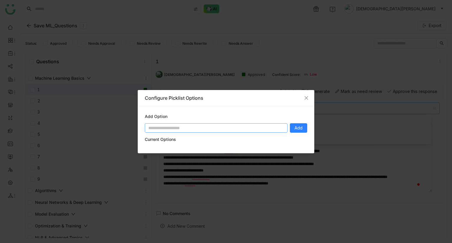
click at [196, 125] on input at bounding box center [216, 127] width 143 height 9
type input "*"
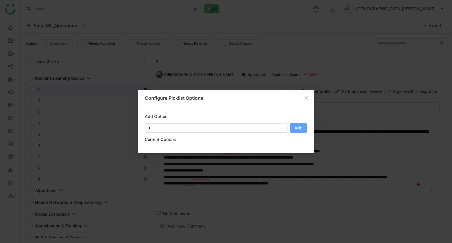
click at [303, 123] on button "Add" at bounding box center [298, 127] width 17 height 9
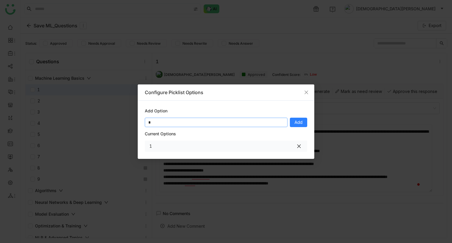
click at [171, 123] on input "*" at bounding box center [216, 122] width 143 height 9
type input "*"
click at [300, 118] on button "Add" at bounding box center [298, 122] width 17 height 9
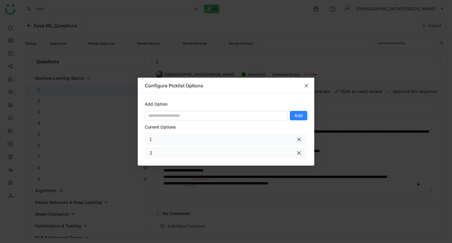
click at [309, 89] on span "Close" at bounding box center [307, 86] width 16 height 16
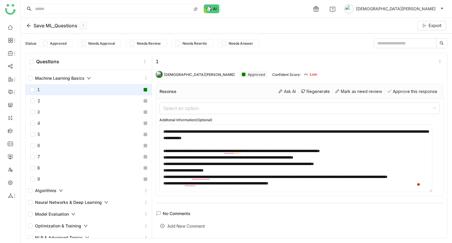
click at [337, 71] on div "Vishnu Vardhan Approved Confident Score: 0% Low" at bounding box center [300, 75] width 288 height 12
click at [287, 110] on input at bounding box center [297, 108] width 269 height 11
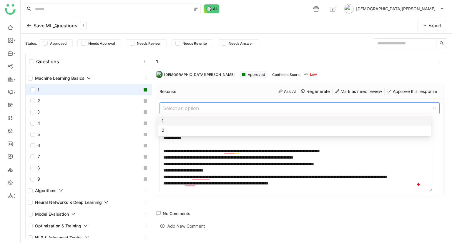
click at [216, 124] on div "1" at bounding box center [295, 121] width 266 height 6
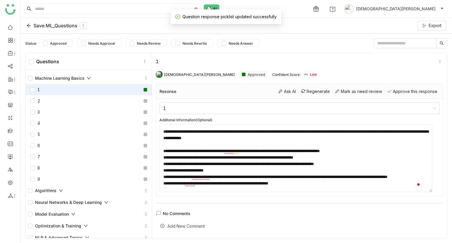
click at [351, 71] on div "Vishnu Vardhan Approved Confident Score: 0% Low" at bounding box center [300, 75] width 288 height 12
click at [239, 42] on span "Needs Answer" at bounding box center [240, 43] width 29 height 4
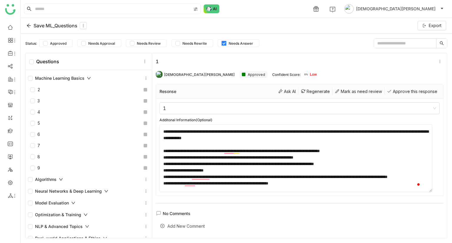
click at [239, 42] on span "Needs Answer" at bounding box center [240, 43] width 29 height 4
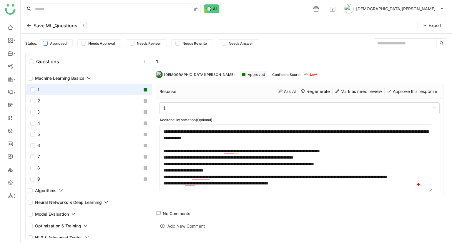
click at [57, 42] on span "Approved" at bounding box center [58, 43] width 21 height 4
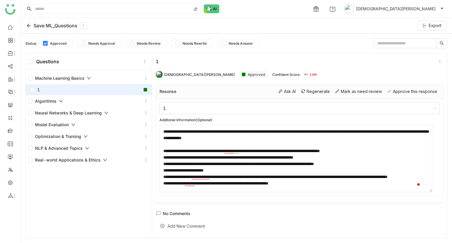
click at [60, 40] on label "Approved" at bounding box center [56, 43] width 34 height 8
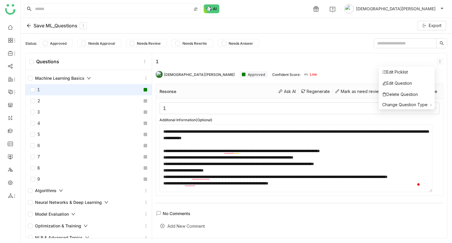
click at [438, 63] on icon at bounding box center [440, 61] width 4 height 4
click at [415, 87] on li "Edit Question" at bounding box center [407, 83] width 56 height 11
click at [400, 82] on div "Edit Question" at bounding box center [397, 83] width 30 height 6
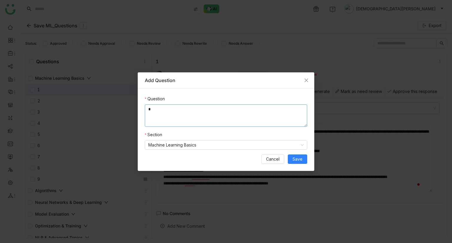
click at [216, 115] on textarea "*" at bounding box center [226, 116] width 163 height 22
type textarea "********"
click at [303, 160] on button "Save" at bounding box center [297, 159] width 19 height 9
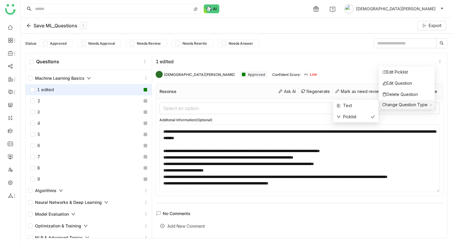
click at [409, 105] on span "Change Question Type" at bounding box center [404, 104] width 45 height 5
click at [354, 106] on div "Text" at bounding box center [356, 105] width 38 height 6
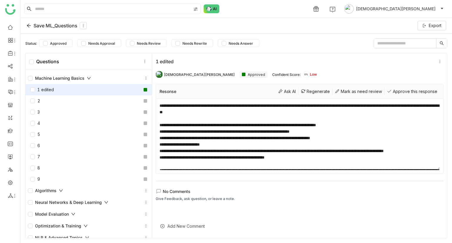
scroll to position [23, 0]
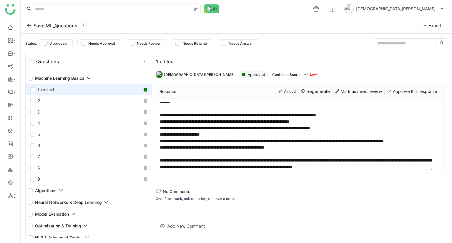
click at [35, 89] on div "1 edited" at bounding box center [42, 90] width 24 height 6
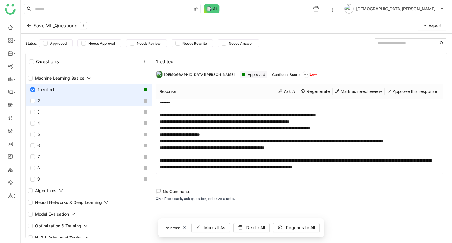
click at [32, 97] on div "2" at bounding box center [89, 100] width 126 height 11
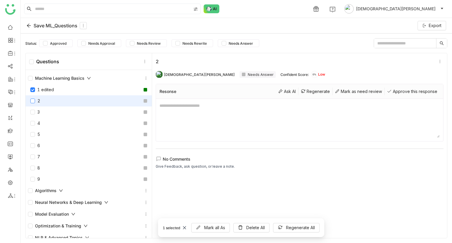
click at [32, 103] on label at bounding box center [32, 101] width 5 height 6
click at [217, 228] on span "Mark all As" at bounding box center [214, 228] width 21 height 6
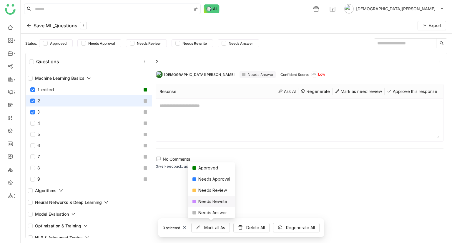
click at [213, 203] on div "Needs Rewrite" at bounding box center [211, 201] width 47 height 11
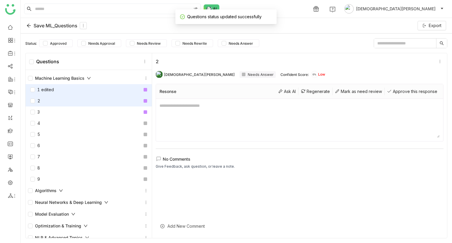
click at [110, 92] on div "1 edited" at bounding box center [89, 89] width 126 height 11
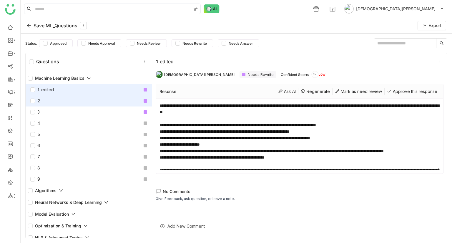
click at [89, 95] on div "2" at bounding box center [89, 100] width 126 height 11
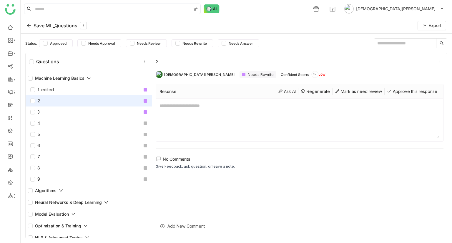
click at [144, 100] on div at bounding box center [146, 101] width 4 height 4
click at [144, 112] on div at bounding box center [146, 112] width 4 height 4
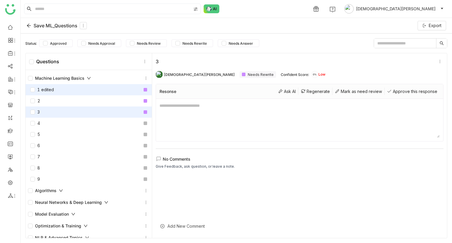
click at [144, 91] on div at bounding box center [146, 90] width 4 height 4
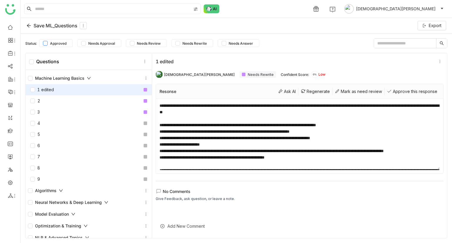
click at [59, 46] on label "Approved" at bounding box center [56, 43] width 34 height 8
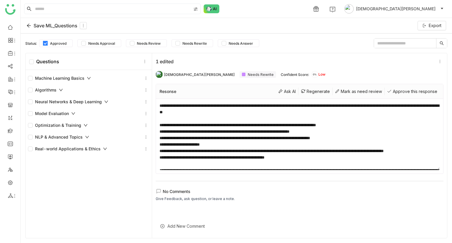
click at [59, 46] on label "Approved" at bounding box center [56, 43] width 34 height 8
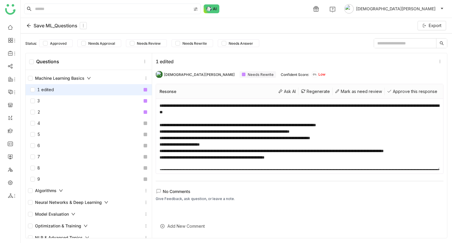
click at [34, 27] on div "Save ML_Questions" at bounding box center [56, 25] width 60 height 7
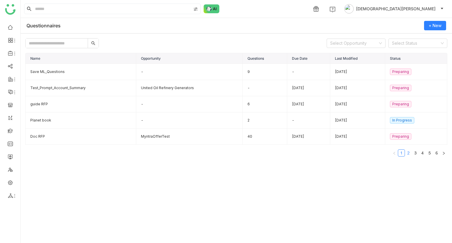
click at [409, 150] on link "2" at bounding box center [408, 153] width 6 height 6
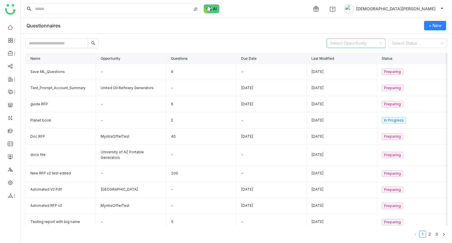
click at [355, 39] on input at bounding box center [354, 43] width 48 height 9
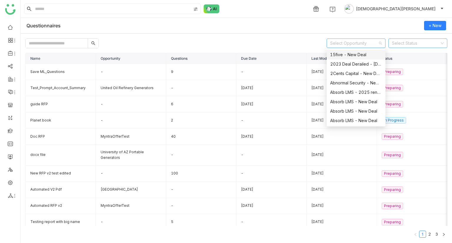
click at [400, 41] on input at bounding box center [416, 43] width 48 height 9
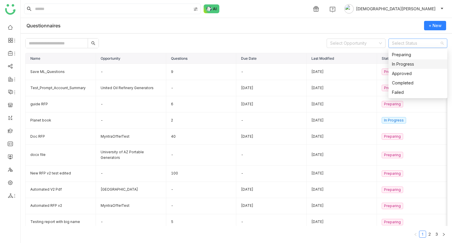
click at [400, 61] on div "In Progress" at bounding box center [418, 64] width 52 height 6
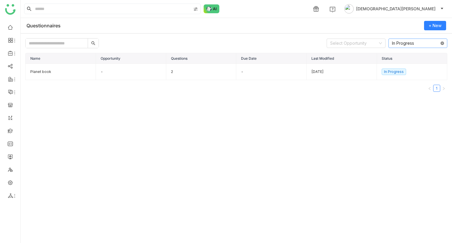
click at [443, 42] on icon at bounding box center [443, 44] width 4 height 4
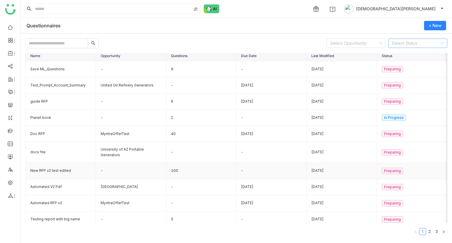
scroll to position [3, 0]
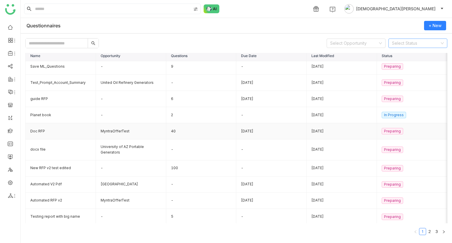
click at [185, 132] on td "40" at bounding box center [201, 131] width 70 height 16
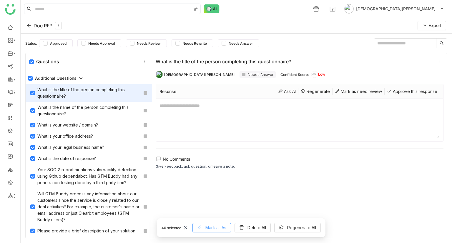
click at [212, 228] on span "Mark all As" at bounding box center [215, 228] width 21 height 6
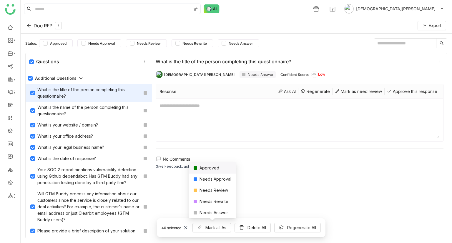
click at [207, 170] on div "Approved" at bounding box center [212, 168] width 47 height 11
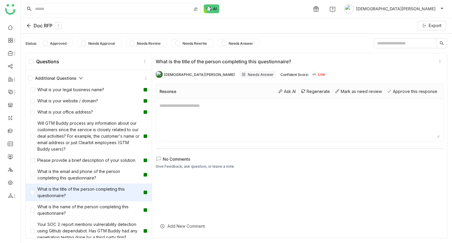
drag, startPoint x: 43, startPoint y: 26, endPoint x: 51, endPoint y: 26, distance: 8.6
click at [51, 26] on div "Doc RFP" at bounding box center [43, 25] width 35 height 7
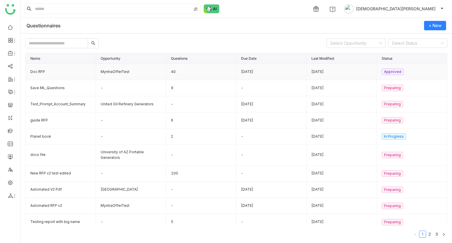
click at [179, 73] on td "40" at bounding box center [201, 72] width 70 height 16
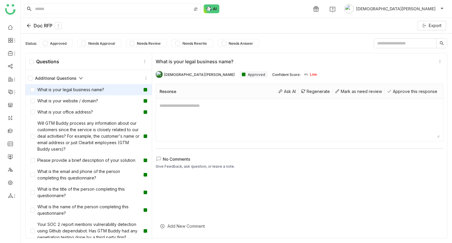
click at [31, 64] on div "Questions" at bounding box center [89, 61] width 126 height 17
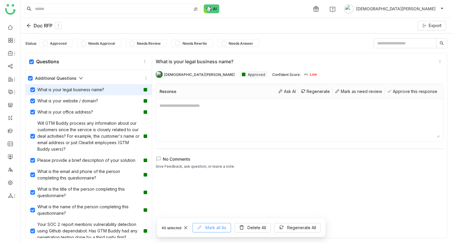
click at [213, 230] on span "Mark all As" at bounding box center [215, 228] width 21 height 6
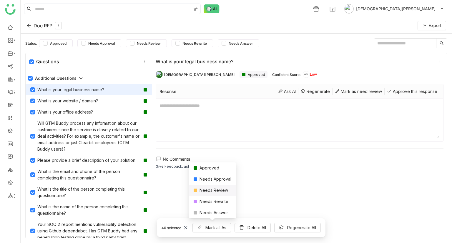
click at [213, 189] on div "Needs Review" at bounding box center [212, 190] width 47 height 11
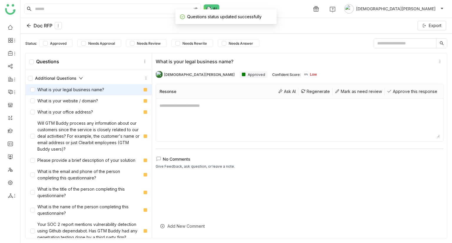
click at [31, 24] on icon at bounding box center [28, 25] width 5 height 5
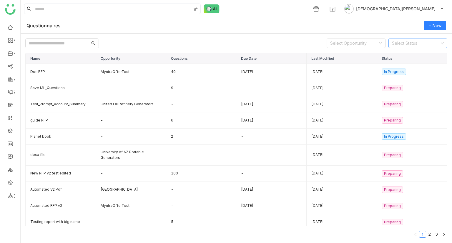
click at [407, 43] on input at bounding box center [416, 43] width 48 height 9
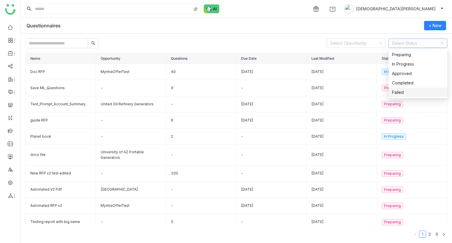
click at [398, 90] on div "Failed" at bounding box center [418, 92] width 52 height 6
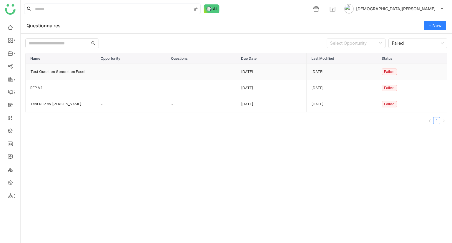
click at [65, 73] on td "Test Question Generation Excel" at bounding box center [61, 72] width 70 height 16
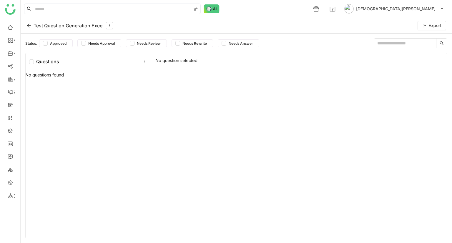
click at [29, 24] on icon at bounding box center [28, 25] width 5 height 5
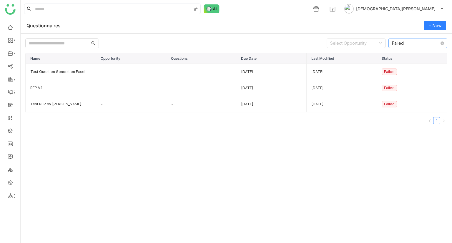
click at [427, 45] on nz-select-item "Failed" at bounding box center [418, 43] width 52 height 9
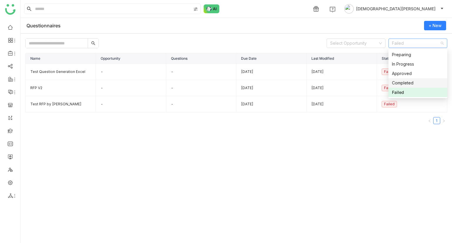
click at [407, 84] on div "Completed" at bounding box center [418, 83] width 52 height 6
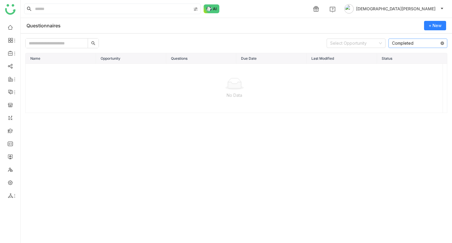
click at [443, 42] on icon at bounding box center [443, 44] width 4 height 4
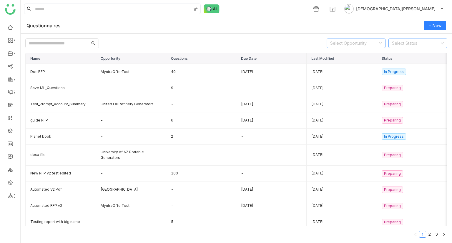
click at [368, 41] on input at bounding box center [354, 43] width 48 height 9
type input "***"
click at [353, 65] on div "MyntraOfferTest" at bounding box center [356, 64] width 52 height 6
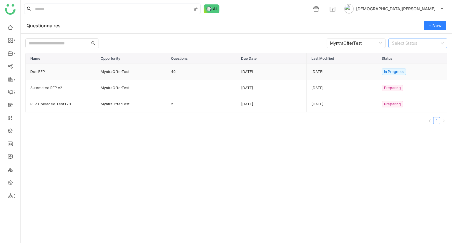
click at [71, 72] on td "Doc RFP" at bounding box center [61, 72] width 70 height 16
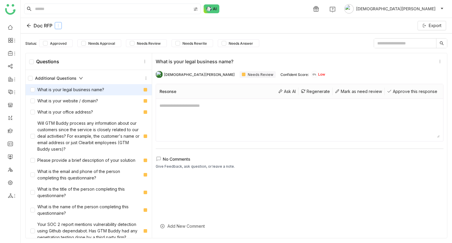
click at [60, 24] on icon at bounding box center [58, 26] width 4 height 4
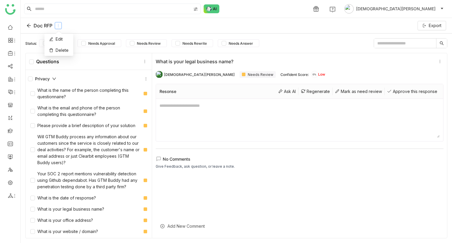
scroll to position [1, 0]
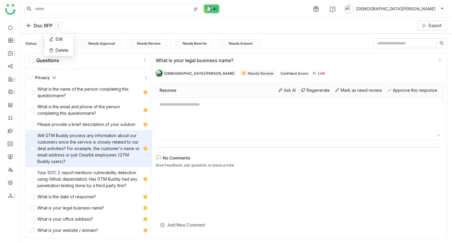
click at [118, 138] on div "Will GTM Buddy process any information about our customers since the service is…" at bounding box center [85, 148] width 111 height 32
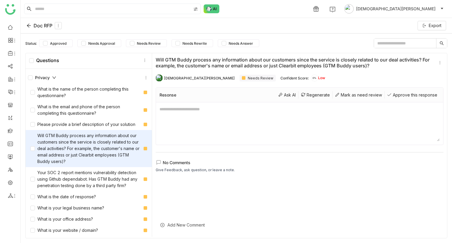
click at [33, 29] on div "Doc RFP" at bounding box center [43, 25] width 35 height 7
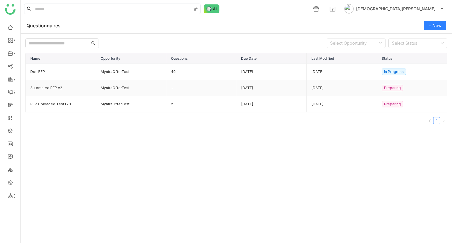
click at [60, 85] on td "Automated RFP v2" at bounding box center [61, 88] width 70 height 16
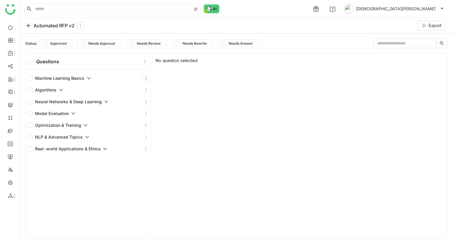
click at [144, 76] on icon at bounding box center [146, 78] width 4 height 4
click at [155, 93] on div "Add Question" at bounding box center [144, 91] width 45 height 11
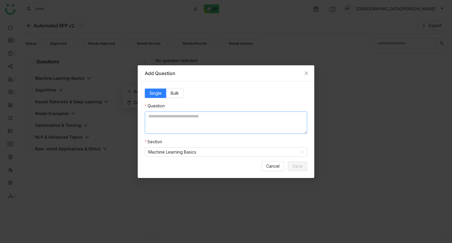
click at [160, 117] on textarea at bounding box center [226, 123] width 163 height 22
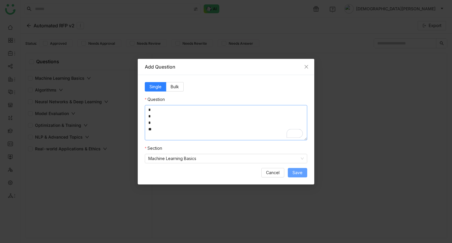
type textarea "* * * *"
click at [301, 175] on span "Save" at bounding box center [298, 173] width 10 height 6
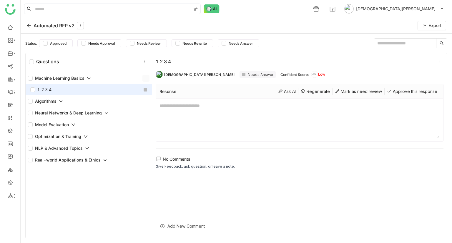
click at [145, 78] on icon at bounding box center [146, 78] width 4 height 4
click at [151, 91] on div "Add Question" at bounding box center [144, 91] width 45 height 11
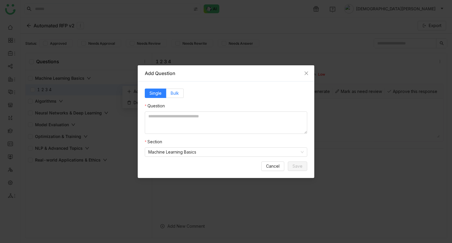
click at [173, 95] on span "Bulk" at bounding box center [175, 93] width 8 height 5
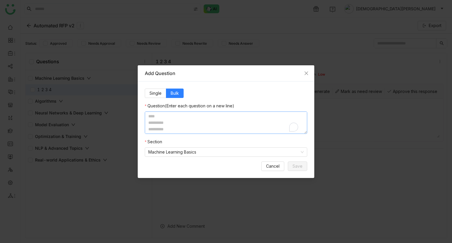
click at [177, 116] on textarea "To enrich screen reader interactions, please activate Accessibility in Grammarl…" at bounding box center [226, 123] width 163 height 22
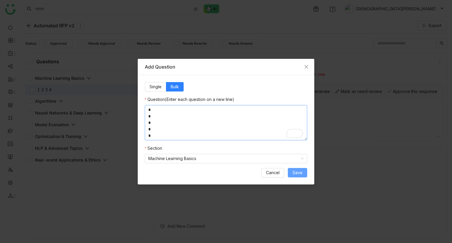
type textarea "* * * * *"
click at [300, 176] on span "Save" at bounding box center [298, 173] width 10 height 6
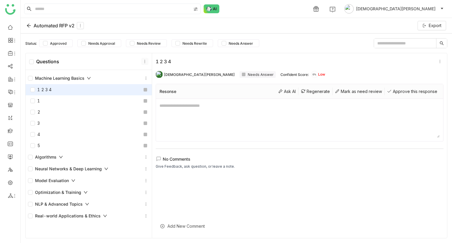
click at [143, 60] on icon at bounding box center [145, 61] width 4 height 4
click at [150, 87] on div "Add Question" at bounding box center [143, 85] width 42 height 11
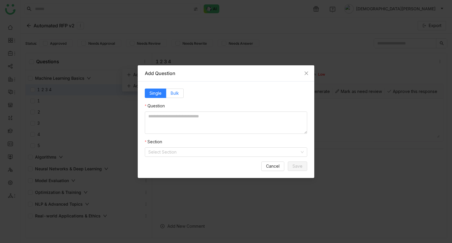
click at [173, 92] on span "Bulk" at bounding box center [175, 93] width 8 height 5
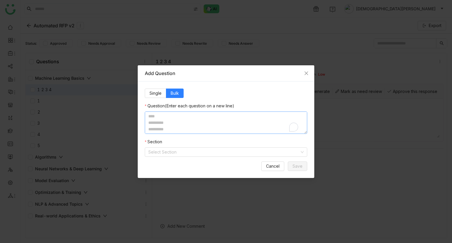
click at [197, 120] on textarea "To enrich screen reader interactions, please activate Accessibility in Grammarl…" at bounding box center [226, 123] width 163 height 22
click at [153, 96] on label "Single" at bounding box center [155, 93] width 21 height 9
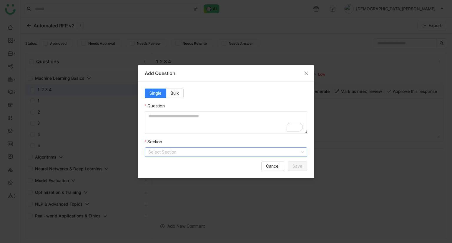
click at [180, 149] on input at bounding box center [223, 152] width 151 height 9
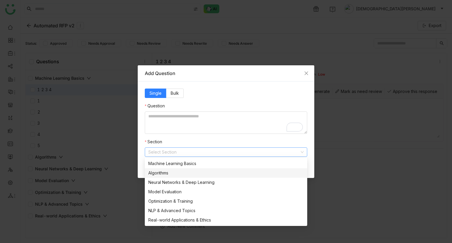
click at [176, 174] on div "Algorithms" at bounding box center [225, 173] width 155 height 6
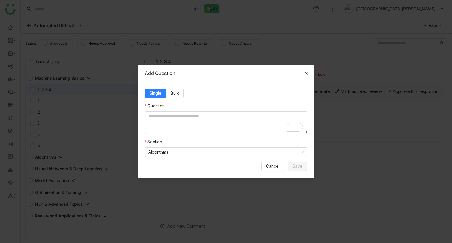
click at [307, 74] on icon "Close" at bounding box center [306, 73] width 5 height 5
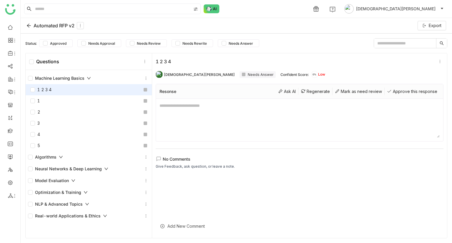
click at [390, 41] on input "text" at bounding box center [405, 43] width 62 height 9
type input "*"
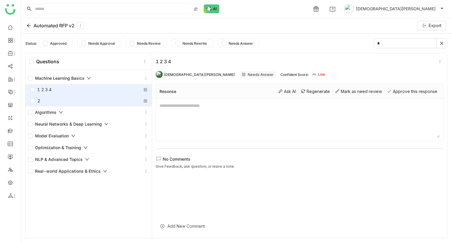
click at [126, 102] on div "2" at bounding box center [89, 100] width 126 height 11
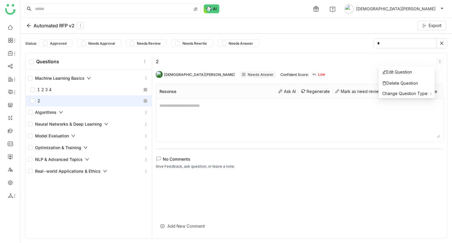
click at [438, 62] on icon at bounding box center [440, 61] width 4 height 4
click at [341, 105] on div "Picklist" at bounding box center [347, 105] width 20 height 6
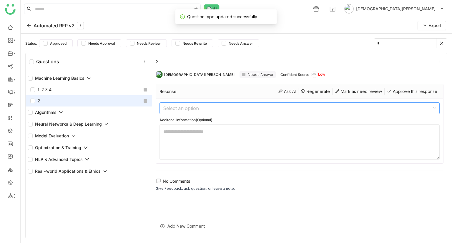
click at [193, 109] on input at bounding box center [297, 108] width 269 height 11
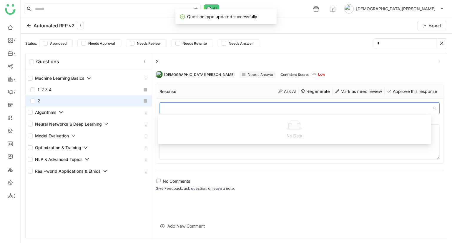
type input "*"
click at [232, 113] on input "*" at bounding box center [297, 108] width 269 height 11
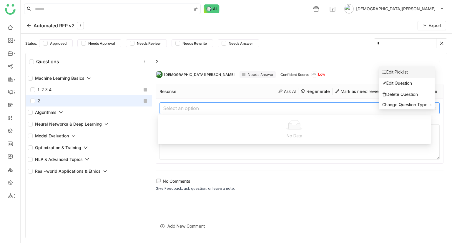
click at [404, 73] on div "Edit Picklist" at bounding box center [395, 72] width 26 height 6
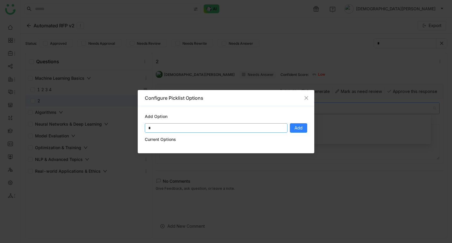
click at [226, 130] on input "*" at bounding box center [216, 127] width 143 height 9
type input "*"
click at [303, 128] on button "Add" at bounding box center [298, 127] width 17 height 9
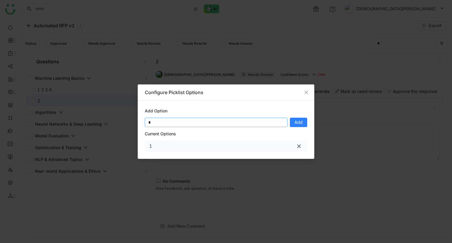
click at [177, 122] on input "*" at bounding box center [216, 122] width 143 height 9
type input "*"
click at [302, 123] on span "Add" at bounding box center [299, 122] width 8 height 6
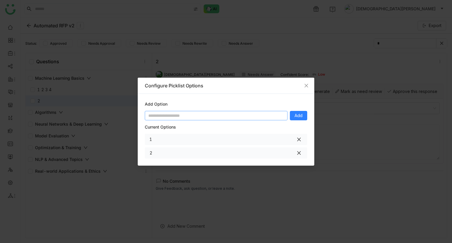
click at [185, 116] on input at bounding box center [216, 115] width 143 height 9
type input "*"
click at [303, 117] on span "Add" at bounding box center [299, 115] width 8 height 6
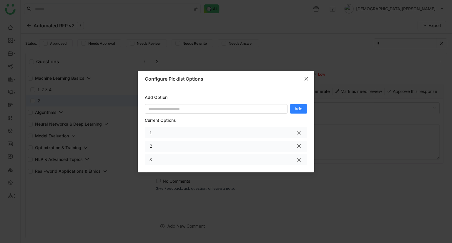
click at [310, 80] on span "Close" at bounding box center [307, 79] width 16 height 16
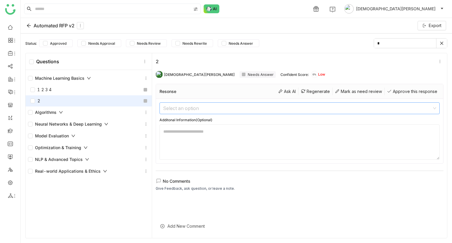
click at [259, 107] on input at bounding box center [297, 108] width 269 height 11
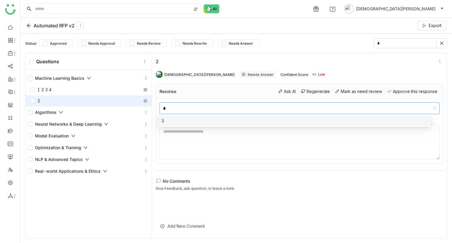
type input "*"
click at [229, 118] on div "3" at bounding box center [295, 121] width 266 height 6
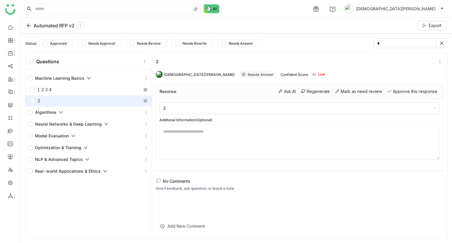
click at [442, 43] on icon at bounding box center [441, 43] width 3 height 3
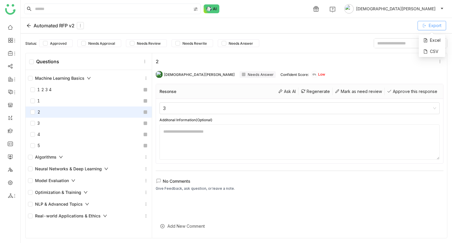
click at [438, 25] on span "Export" at bounding box center [435, 25] width 13 height 6
click at [435, 38] on div "Excel" at bounding box center [432, 40] width 26 height 11
click at [189, 139] on textarea "To enrich screen reader interactions, please activate Accessibility in Grammarl…" at bounding box center [300, 142] width 280 height 35
type textarea "***"
click at [329, 46] on div "Status: Approved Needs Approval Needs Review Needs Rewrite Needs Answer" at bounding box center [236, 43] width 422 height 10
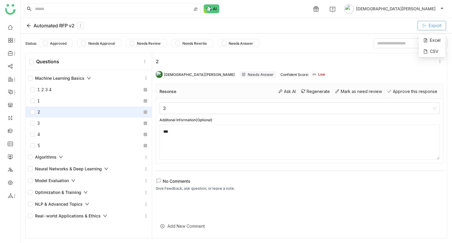
click at [428, 27] on button "Export" at bounding box center [432, 25] width 29 height 9
click at [429, 37] on div "Excel" at bounding box center [432, 40] width 26 height 11
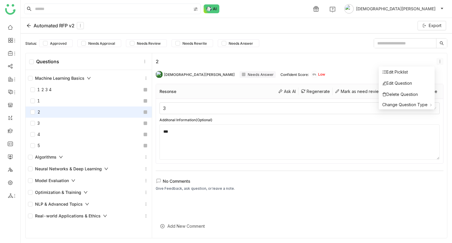
click at [438, 59] on icon at bounding box center [440, 61] width 4 height 4
click at [415, 73] on li "Edit Picklist" at bounding box center [407, 72] width 56 height 11
click at [234, 105] on nz-select-item "3" at bounding box center [299, 108] width 273 height 11
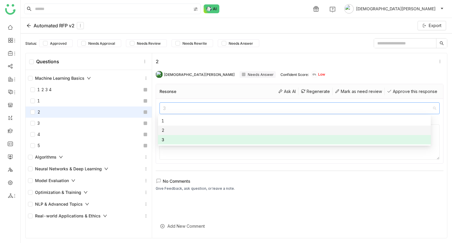
click at [195, 130] on div "2" at bounding box center [295, 130] width 266 height 6
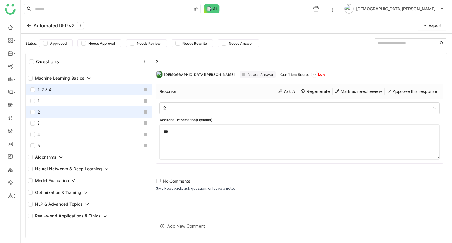
click at [52, 91] on div "1 2 3 4" at bounding box center [89, 89] width 126 height 11
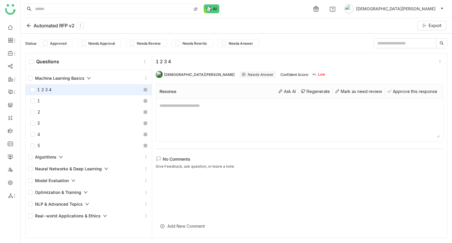
click at [191, 115] on textarea at bounding box center [300, 119] width 280 height 35
type textarea "**********"
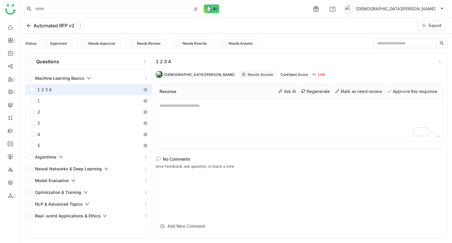
paste textarea "**********"
type textarea "**********"
paste textarea "**********"
type textarea "**********"
paste textarea "**********"
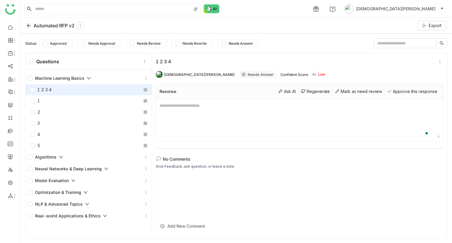
type textarea "**********"
click at [172, 110] on textarea "To enrich screen reader interactions, please activate Accessibility in Grammarl…" at bounding box center [300, 119] width 280 height 35
type textarea "**********"
click at [299, 67] on div "**********" at bounding box center [299, 145] width 295 height 185
click at [298, 45] on div "Status: Approved Needs Approval Needs Review Needs Rewrite Needs Answer" at bounding box center [236, 43] width 422 height 10
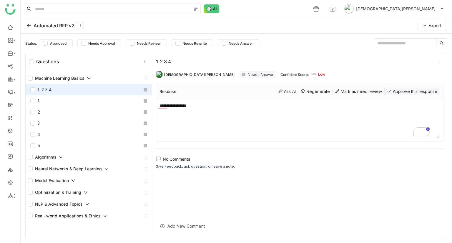
click at [389, 91] on div "Approve this response" at bounding box center [412, 91] width 55 height 7
click at [429, 36] on div "Excel" at bounding box center [432, 40] width 26 height 11
click at [61, 95] on div "1 2 3 4" at bounding box center [89, 89] width 126 height 11
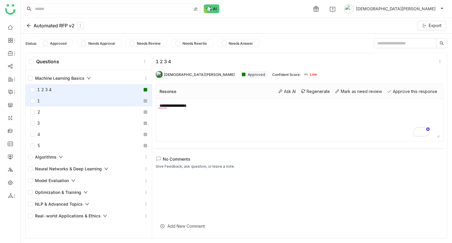
click at [62, 97] on div "1" at bounding box center [89, 100] width 126 height 11
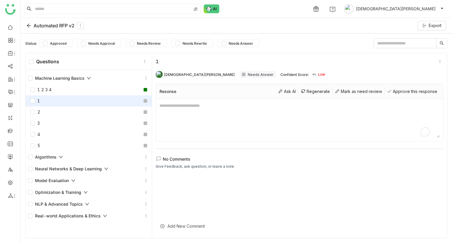
click at [195, 111] on textarea "To enrich screen reader interactions, please activate Accessibility in Grammarl…" at bounding box center [300, 119] width 280 height 35
click at [376, 62] on div "1" at bounding box center [295, 62] width 279 height 6
click at [434, 28] on span "Export" at bounding box center [435, 25] width 13 height 6
click at [215, 110] on textarea "**********" at bounding box center [300, 119] width 280 height 35
click at [256, 111] on textarea "**********" at bounding box center [300, 119] width 280 height 35
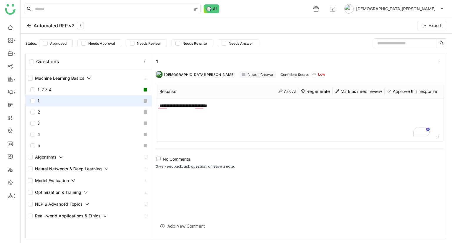
type textarea "**********"
click at [366, 47] on div "Status: Approved Needs Approval Needs Review Needs Rewrite Needs Answer" at bounding box center [236, 43] width 422 height 10
click at [436, 25] on span "Export" at bounding box center [435, 25] width 13 height 6
click at [433, 55] on div "CSV" at bounding box center [432, 51] width 26 height 11
click at [183, 112] on textarea "**********" at bounding box center [300, 119] width 280 height 35
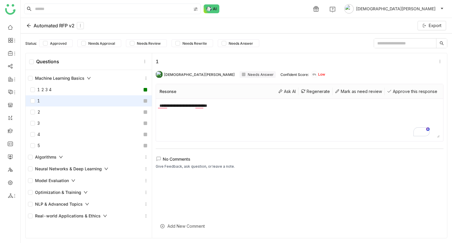
click at [181, 226] on div "Add New Comment" at bounding box center [300, 226] width 288 height 14
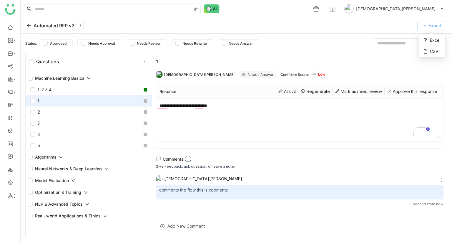
click at [429, 26] on span "Export" at bounding box center [435, 25] width 13 height 6
click at [435, 38] on div "Excel" at bounding box center [432, 40] width 26 height 11
click at [27, 23] on div "Automated RFP v2" at bounding box center [54, 25] width 57 height 7
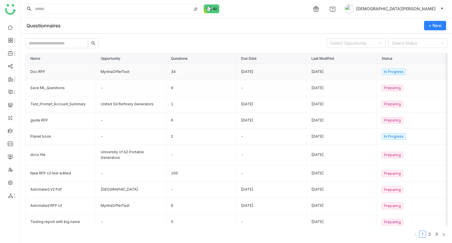
click at [173, 74] on td "34" at bounding box center [201, 72] width 70 height 16
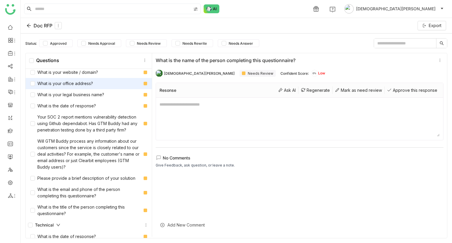
scroll to position [29, 0]
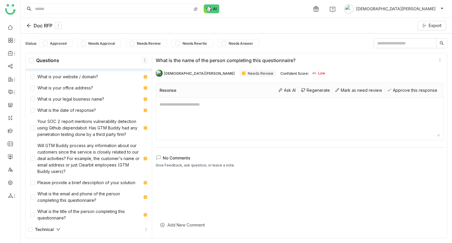
click at [142, 62] on button at bounding box center [144, 60] width 7 height 7
click at [29, 24] on icon at bounding box center [28, 25] width 5 height 5
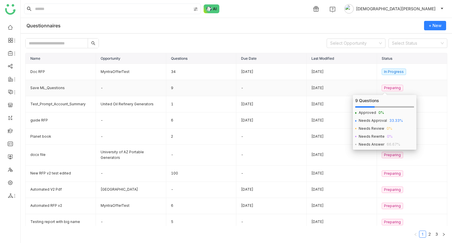
click at [382, 88] on nz-tag "Preparing" at bounding box center [392, 88] width 21 height 6
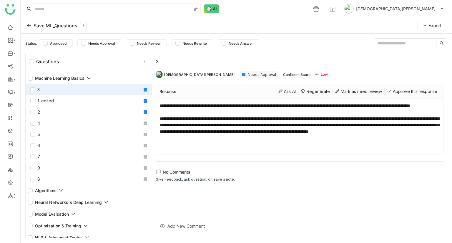
click at [31, 25] on div "Save ML_Questions" at bounding box center [56, 25] width 60 height 7
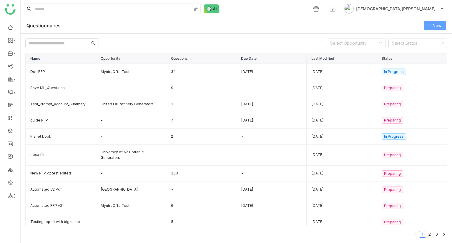
click at [436, 25] on span "+ New" at bounding box center [435, 25] width 13 height 6
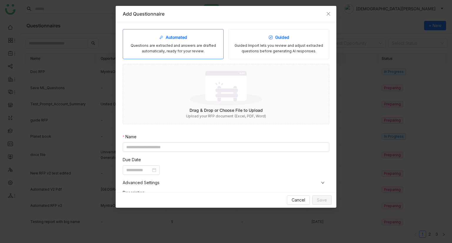
click at [280, 49] on div "Guided Import lets you review and adjust extracted questions before generating …" at bounding box center [278, 48] width 91 height 11
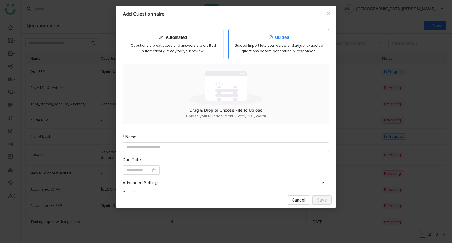
click at [208, 84] on img at bounding box center [226, 88] width 72 height 38
